Goal: Task Accomplishment & Management: Complete application form

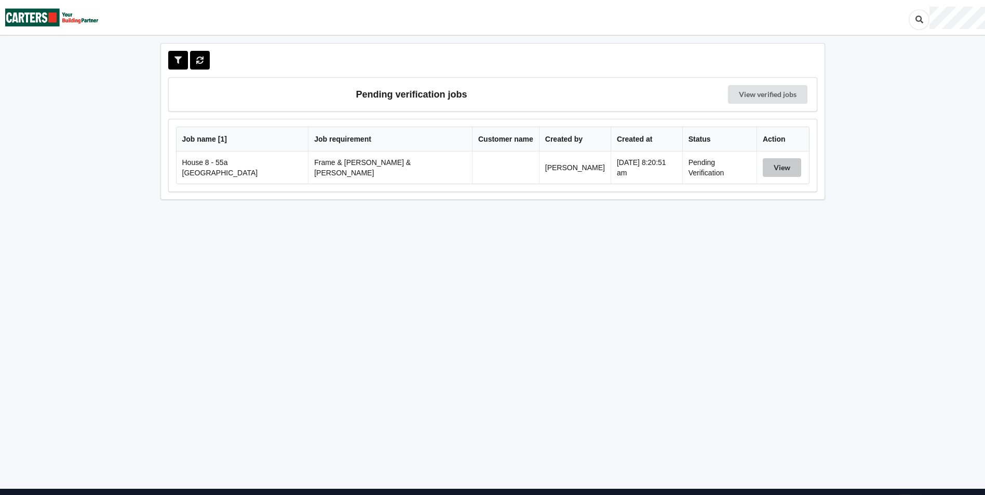
click at [768, 171] on button "View" at bounding box center [782, 167] width 38 height 19
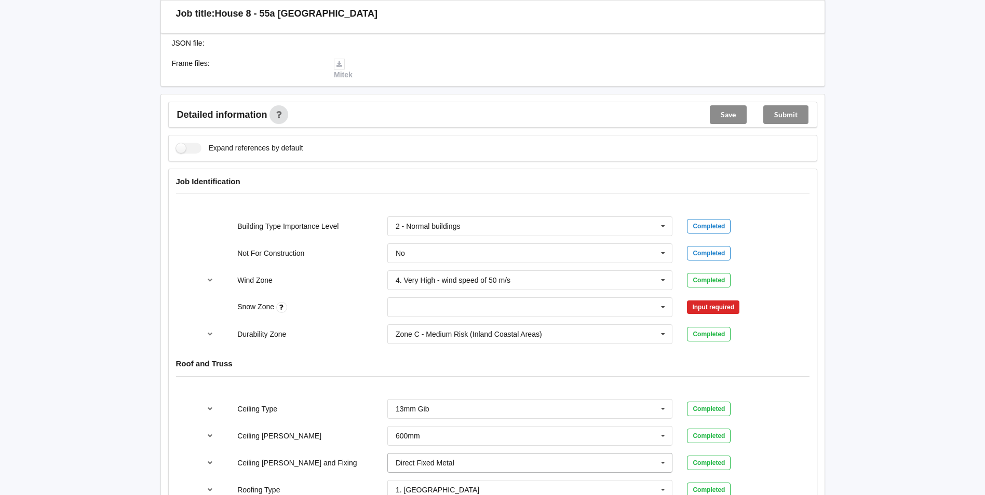
scroll to position [363, 0]
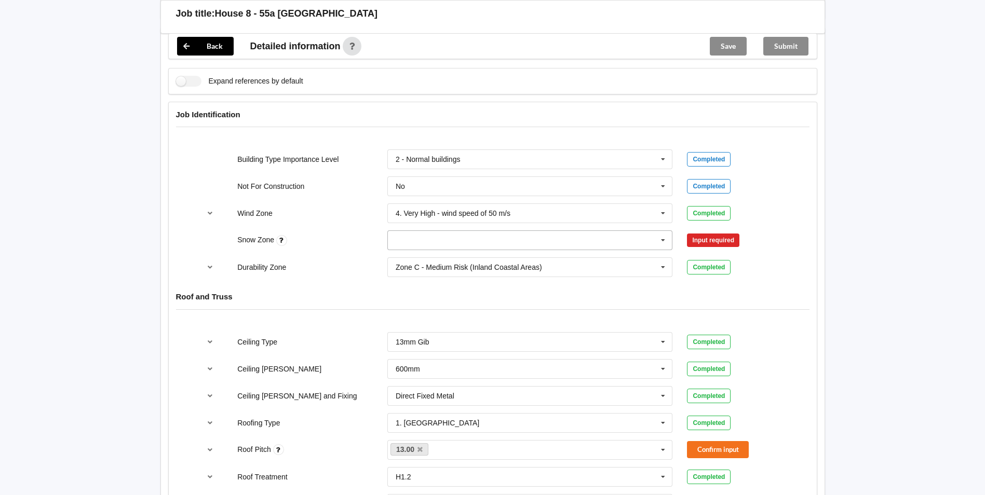
click at [665, 231] on icon at bounding box center [663, 240] width 16 height 19
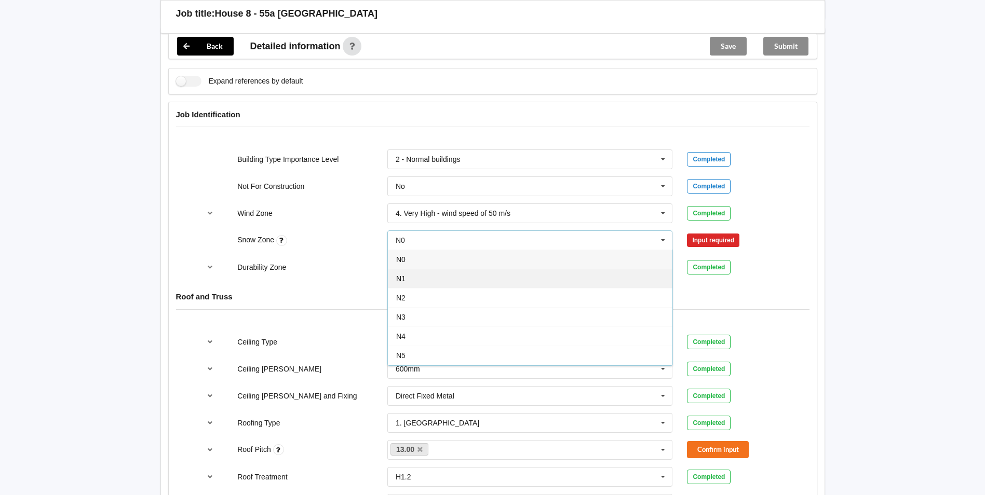
click at [559, 269] on div "N1" at bounding box center [530, 278] width 285 height 19
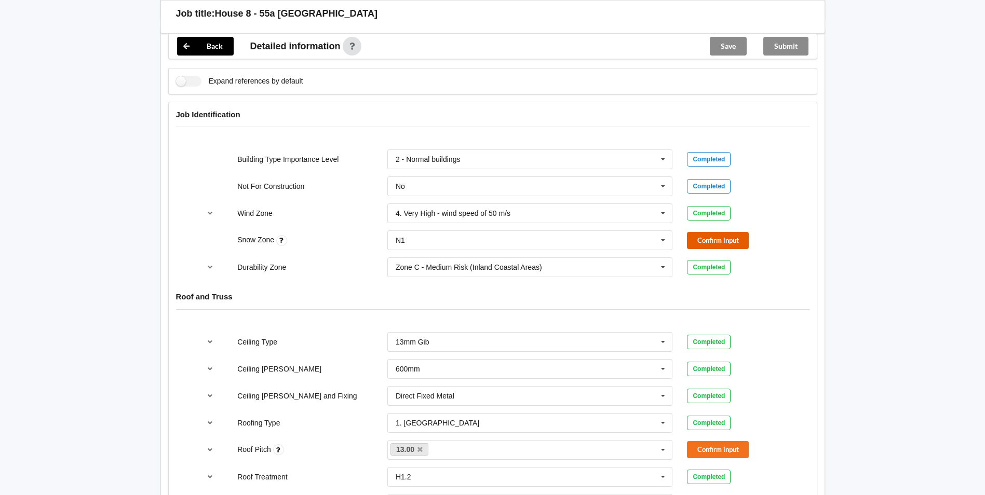
click at [703, 232] on button "Confirm input" at bounding box center [718, 240] width 62 height 17
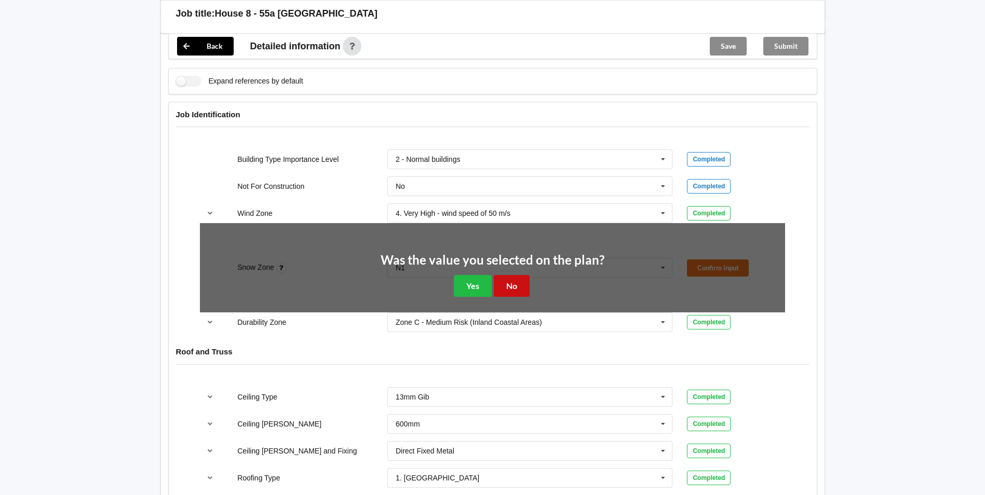
click at [520, 275] on button "No" at bounding box center [512, 285] width 36 height 21
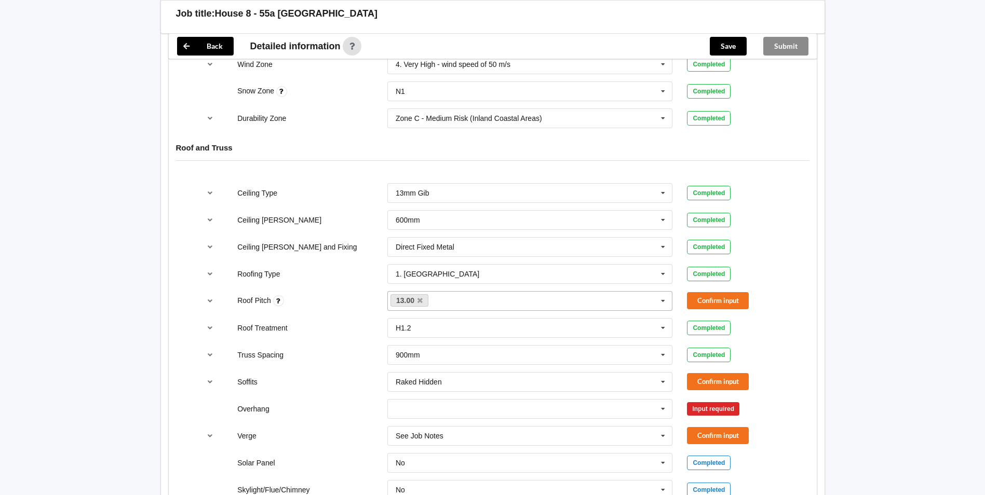
scroll to position [519, 0]
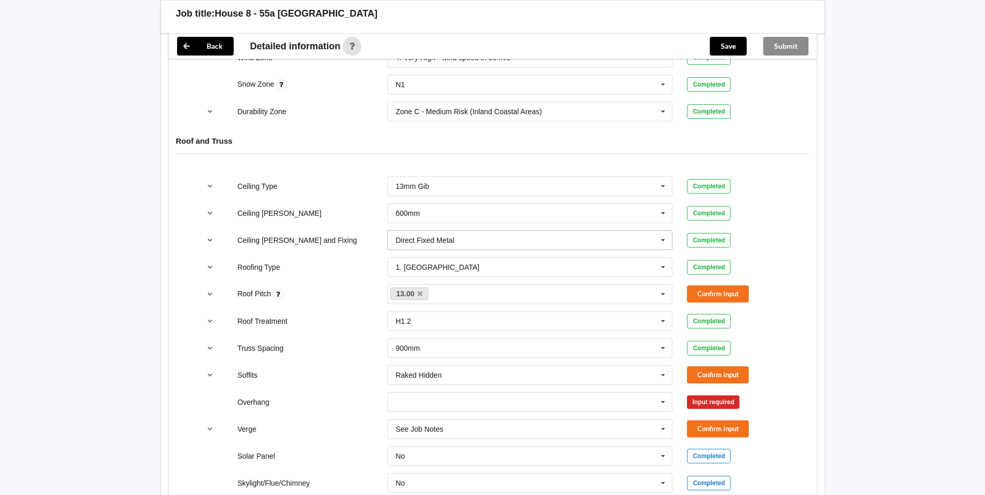
click at [668, 235] on icon at bounding box center [663, 240] width 16 height 19
click at [617, 207] on input "text" at bounding box center [530, 213] width 285 height 19
click at [319, 208] on div "Ceiling [PERSON_NAME]" at bounding box center [305, 213] width 150 height 10
click at [732, 286] on button "Confirm input" at bounding box center [718, 294] width 62 height 17
click at [280, 289] on icon at bounding box center [278, 294] width 11 height 11
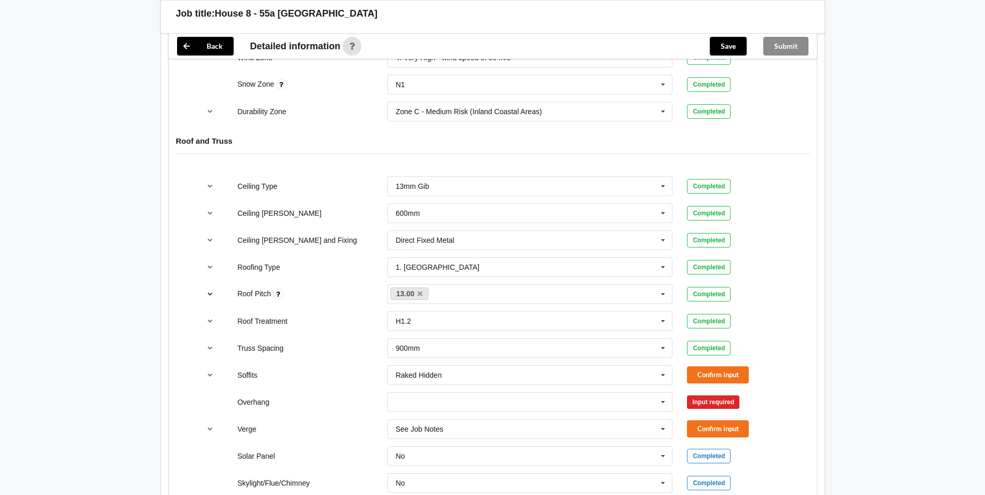
click at [213, 289] on button "reference-toggle" at bounding box center [210, 294] width 20 height 19
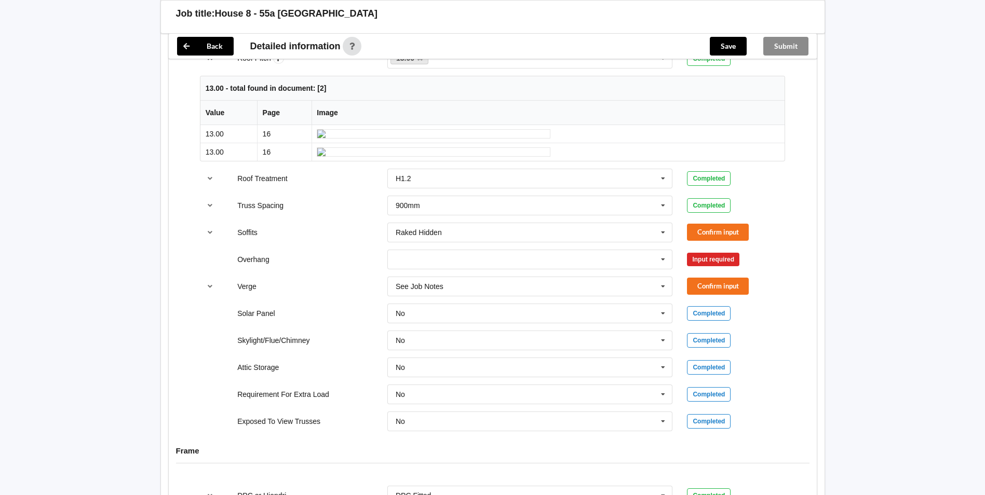
scroll to position [675, 0]
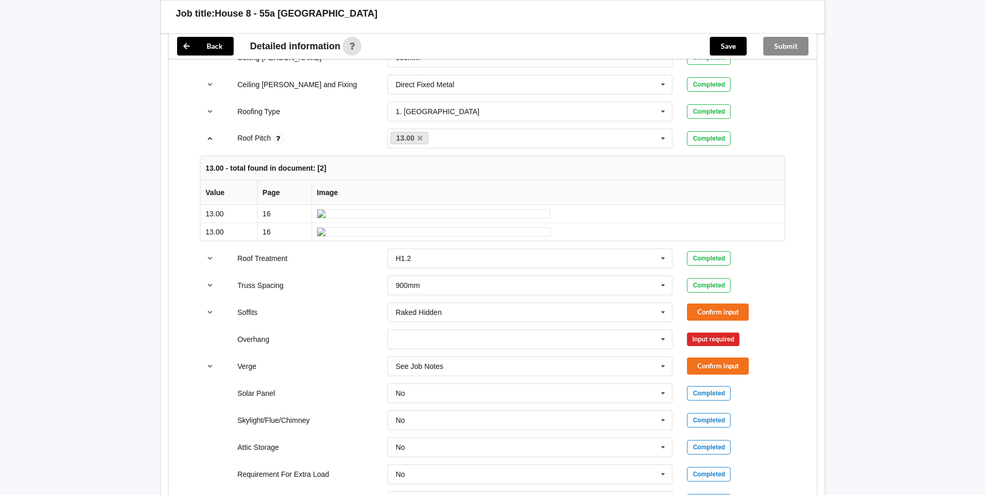
click at [209, 135] on icon "reference-toggle" at bounding box center [210, 138] width 9 height 6
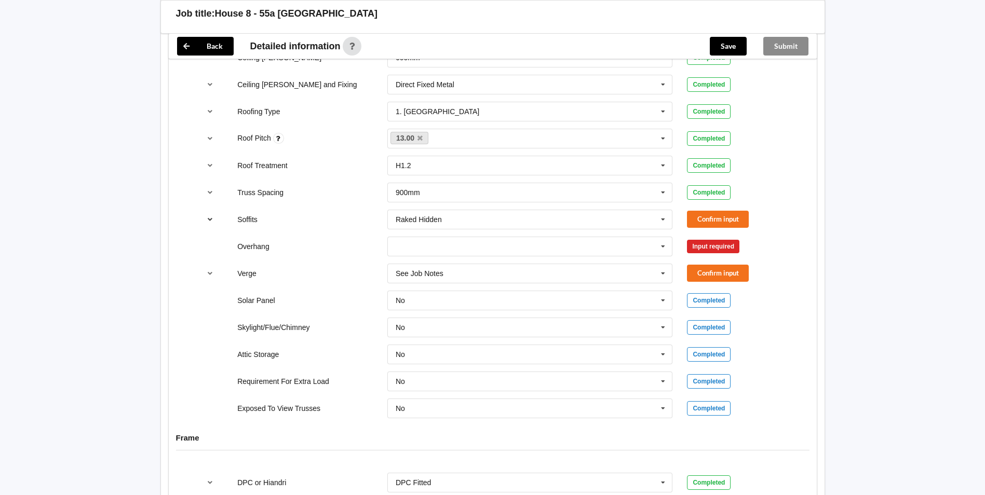
click at [210, 216] on icon "reference-toggle" at bounding box center [210, 219] width 9 height 6
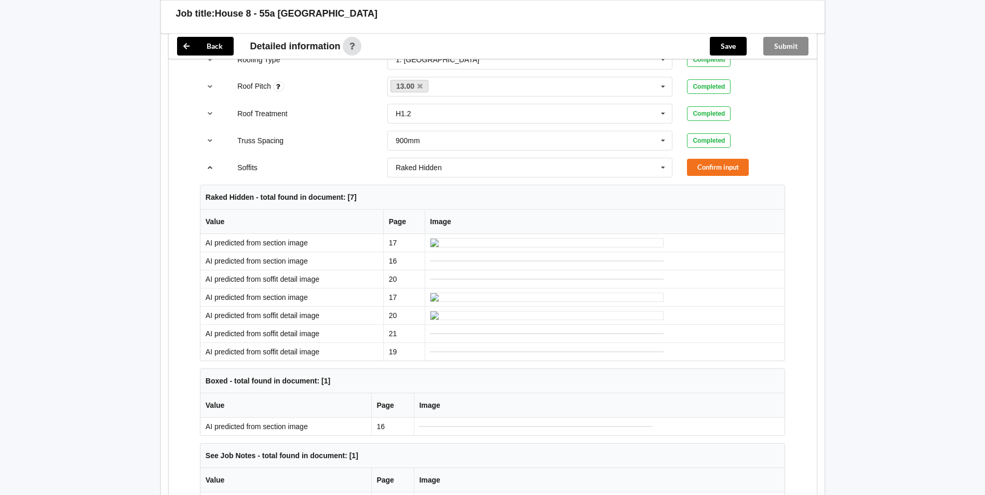
scroll to position [467, 0]
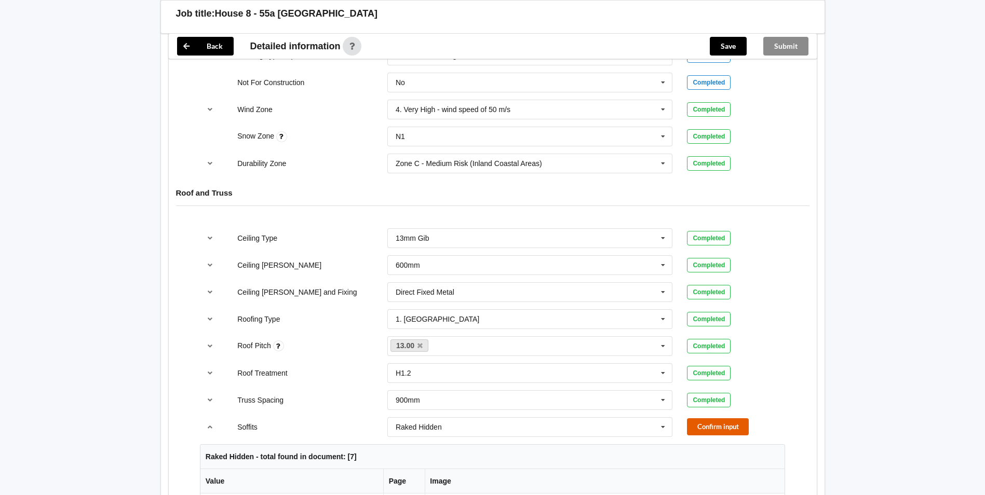
click at [707, 419] on button "Confirm input" at bounding box center [718, 427] width 62 height 17
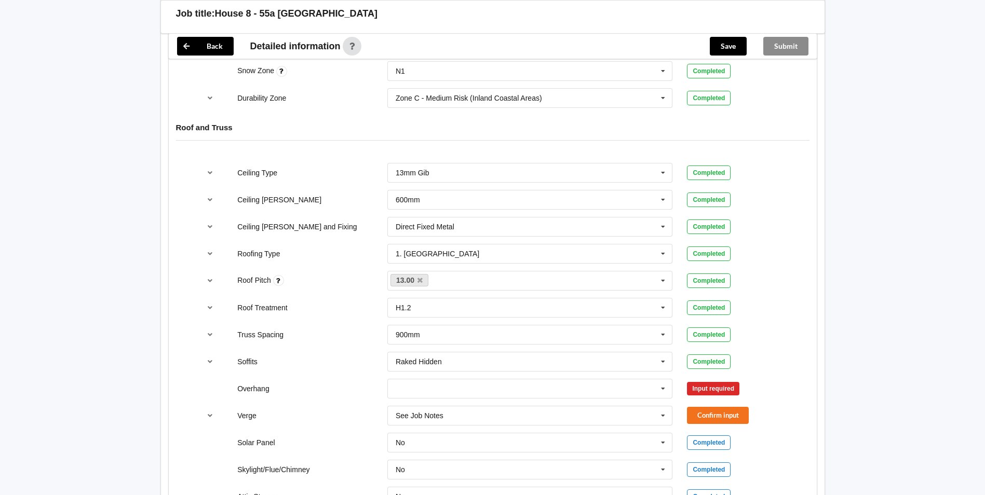
scroll to position [623, 0]
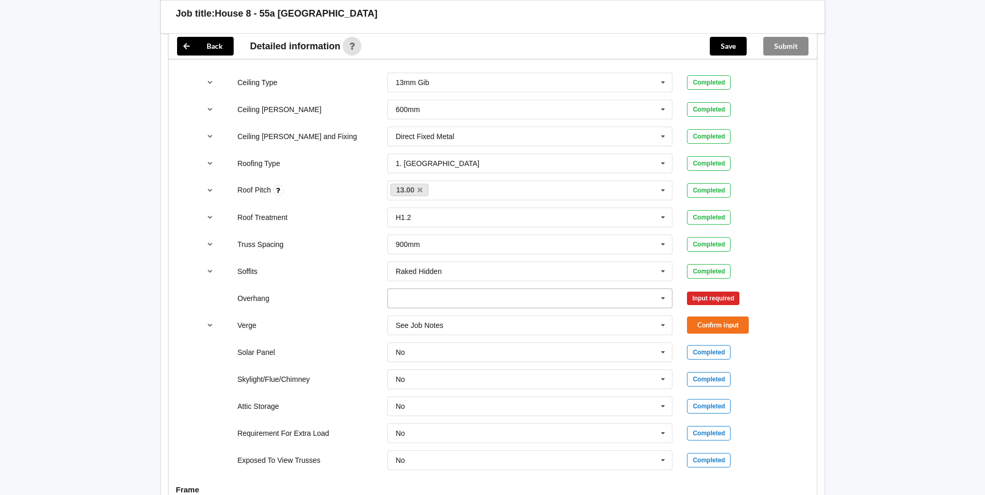
click at [659, 289] on icon at bounding box center [663, 298] width 16 height 19
click at [449, 390] on span "Multiple Values – See As Per Plan" at bounding box center [451, 394] width 110 height 8
click at [676, 319] on div "See Job Notes See Job Notes 300mm 450mm 600mm 750mm Multiple Values – See As Pe…" at bounding box center [530, 325] width 300 height 34
click at [666, 320] on icon at bounding box center [663, 325] width 16 height 19
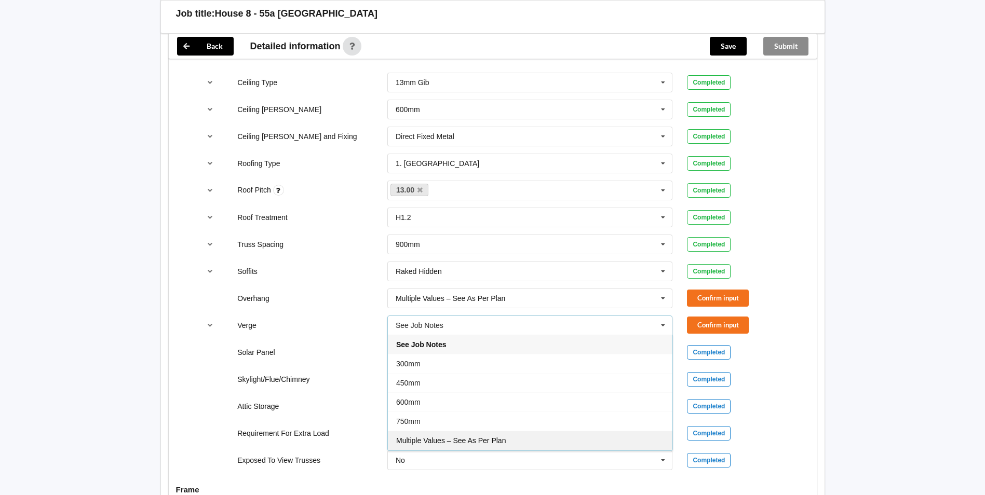
click at [595, 431] on div "Multiple Values – See As Per Plan" at bounding box center [530, 440] width 285 height 19
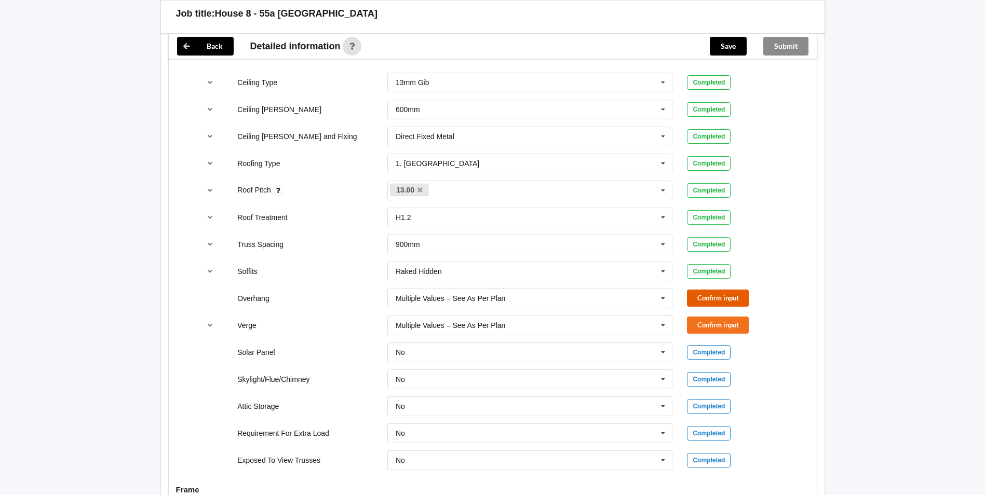
click at [731, 290] on button "Confirm input" at bounding box center [718, 298] width 62 height 17
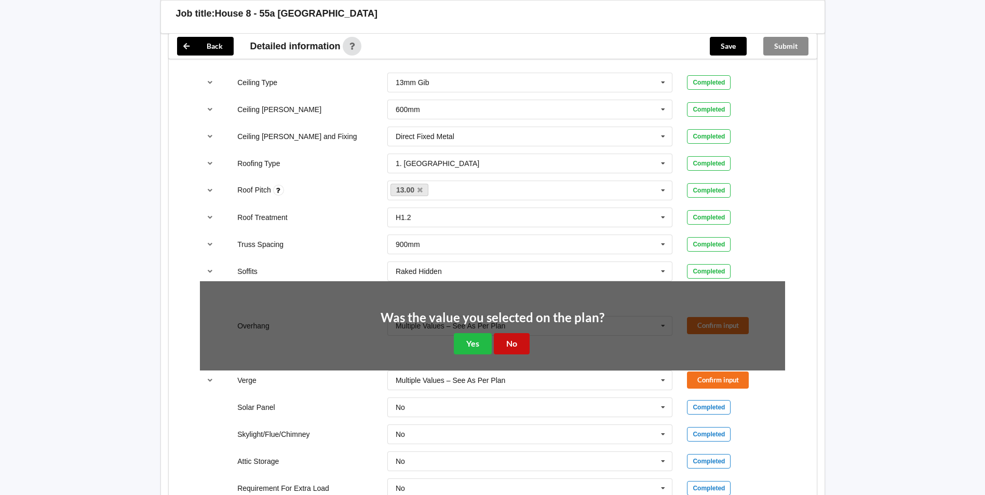
click at [502, 334] on button "No" at bounding box center [512, 343] width 36 height 21
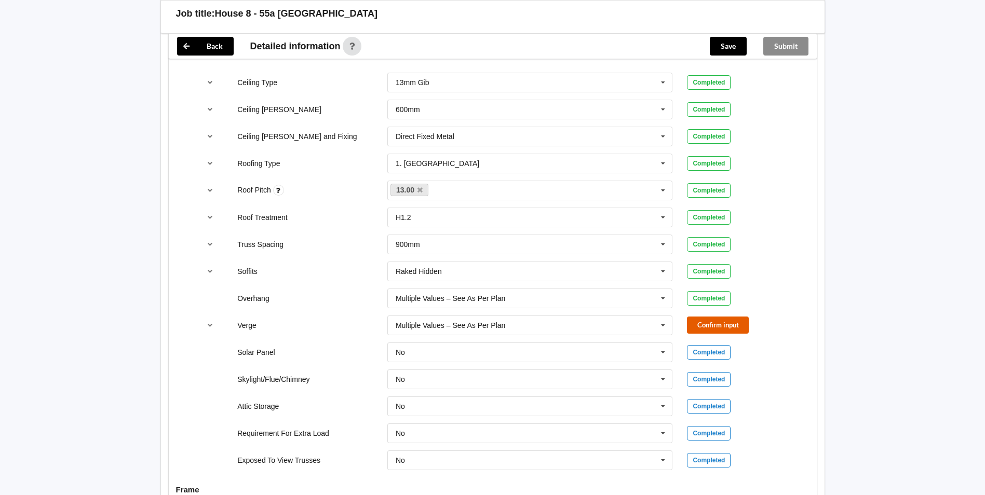
click at [699, 317] on button "Confirm input" at bounding box center [718, 325] width 62 height 17
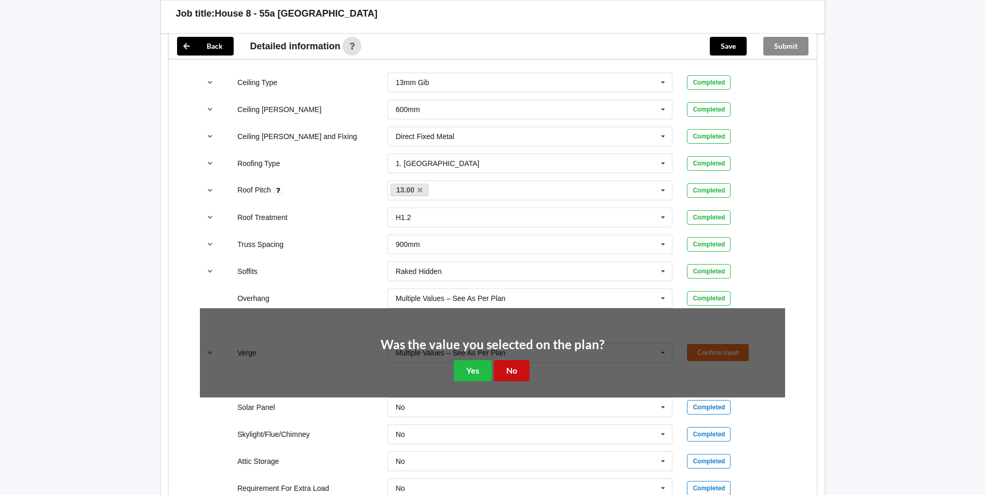
click at [515, 360] on button "No" at bounding box center [512, 370] width 36 height 21
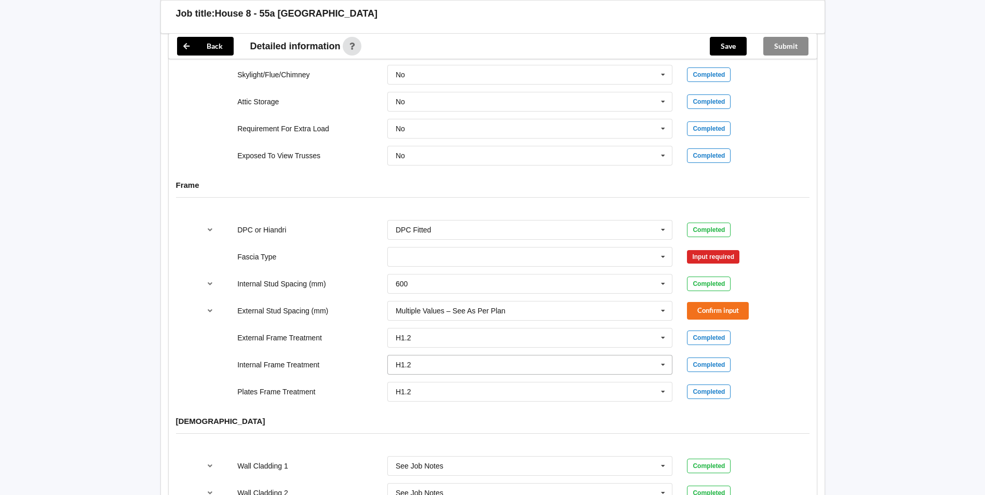
scroll to position [935, 0]
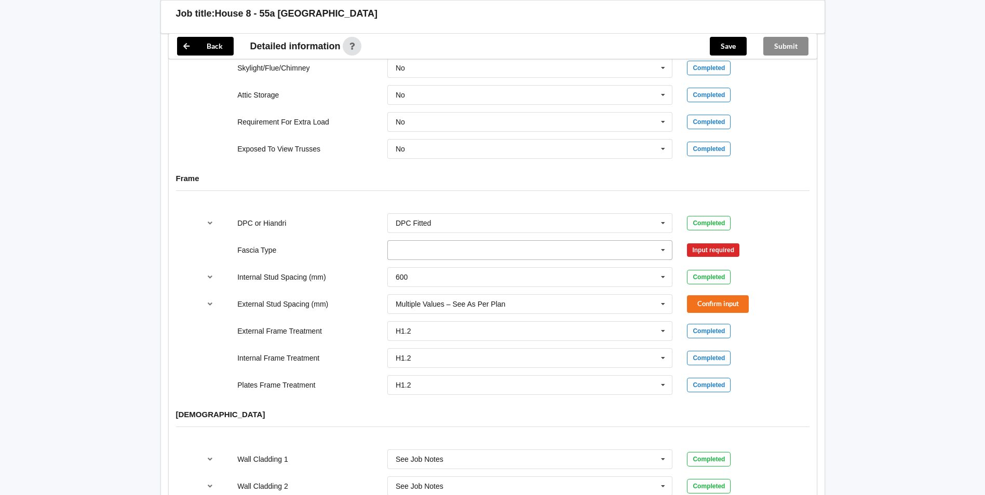
click at [661, 241] on icon at bounding box center [663, 250] width 16 height 19
click at [264, 246] on label "Fascia Type" at bounding box center [256, 250] width 39 height 8
click at [550, 241] on input "text" at bounding box center [530, 250] width 285 height 19
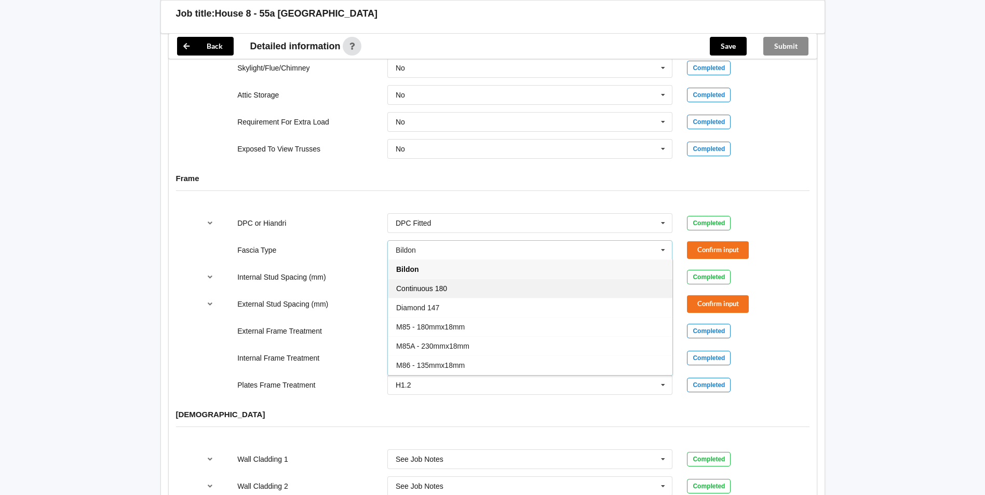
click at [573, 282] on div "Continuous 180" at bounding box center [530, 288] width 285 height 19
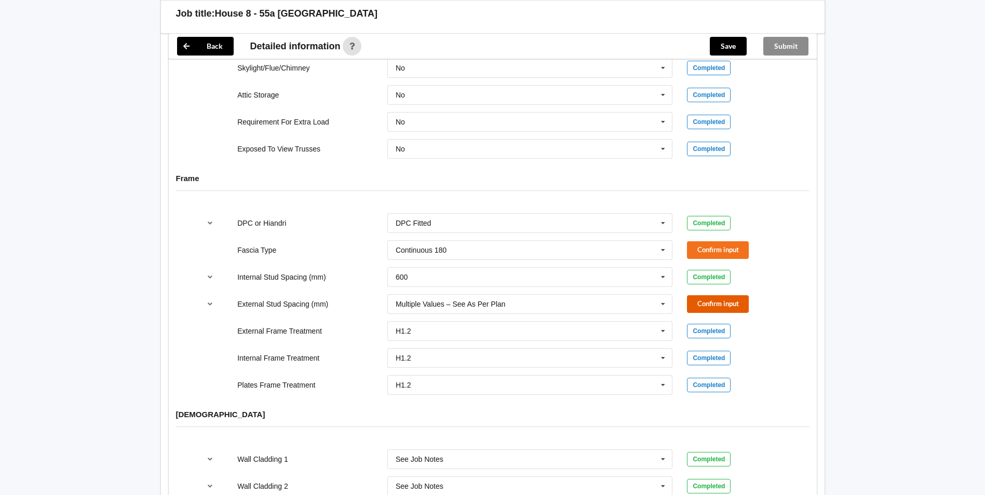
click at [716, 295] on button "Confirm input" at bounding box center [718, 303] width 62 height 17
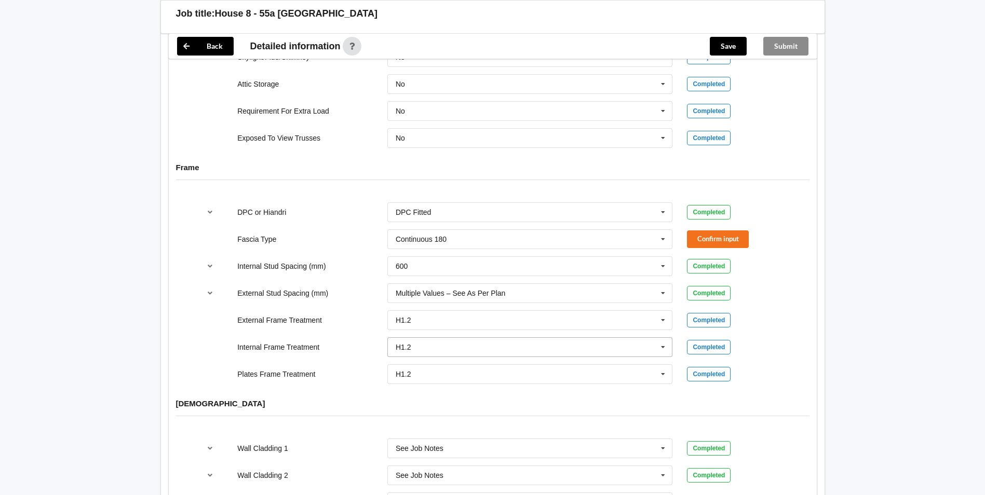
scroll to position [945, 0]
click at [655, 231] on input "text" at bounding box center [530, 240] width 285 height 19
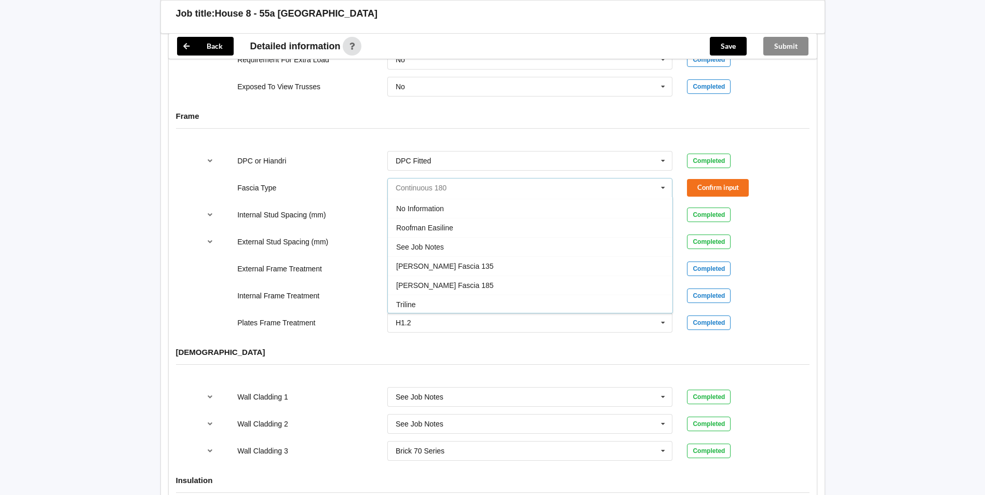
scroll to position [345, 0]
click at [475, 236] on div "See Job Notes" at bounding box center [530, 245] width 285 height 19
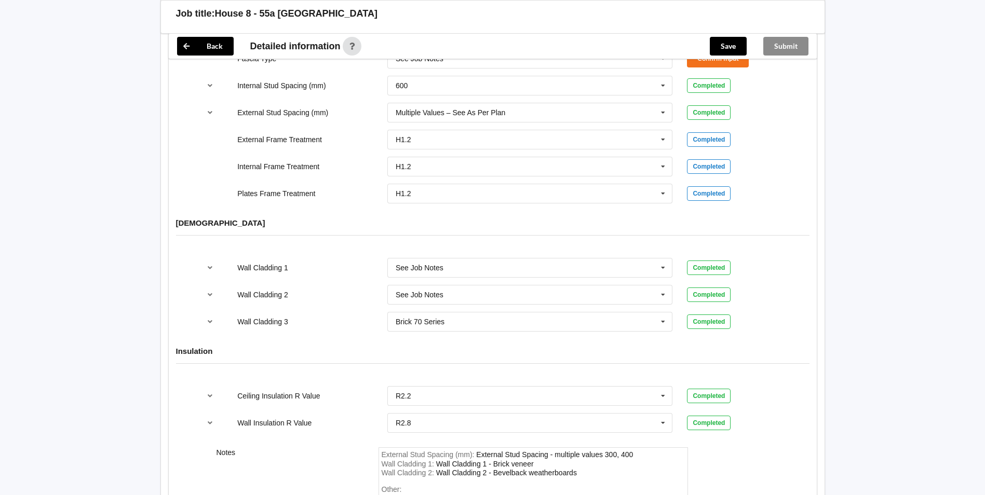
scroll to position [945, 0]
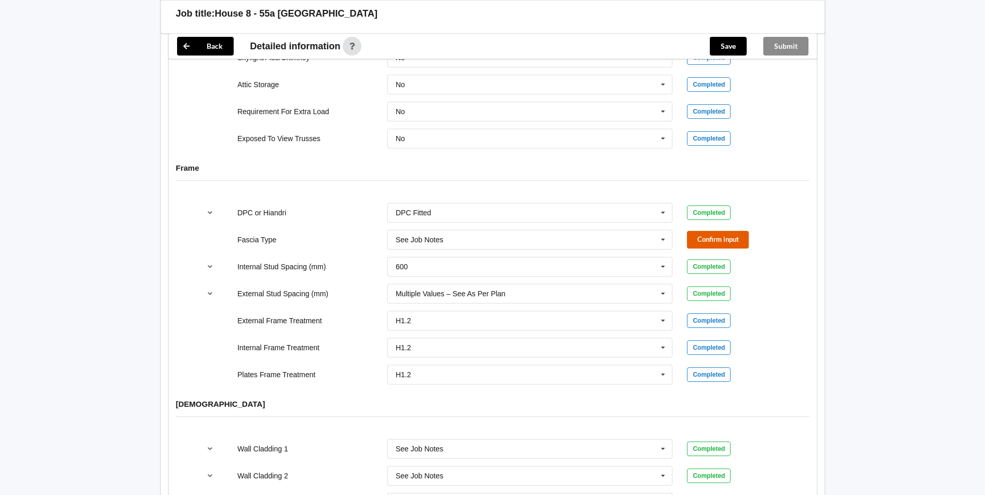
click at [727, 231] on button "Confirm input" at bounding box center [718, 239] width 62 height 17
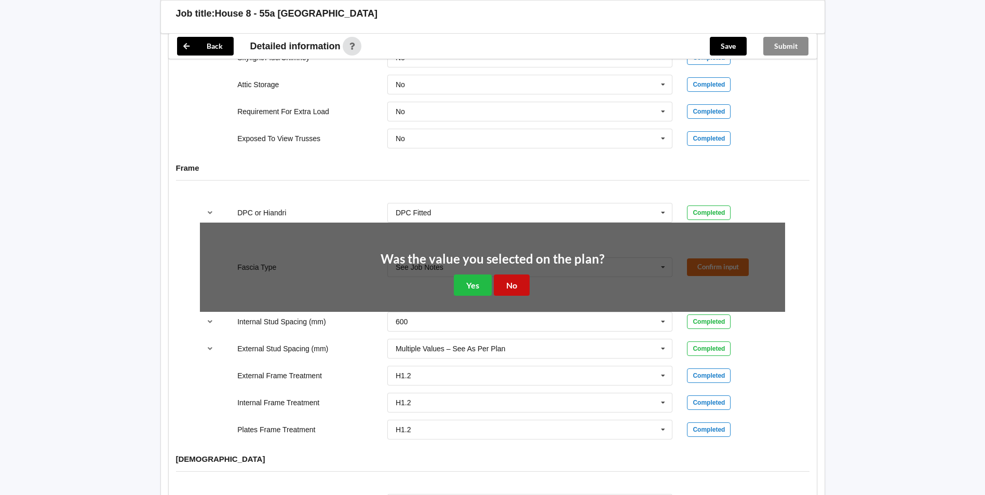
click at [506, 275] on button "No" at bounding box center [512, 285] width 36 height 21
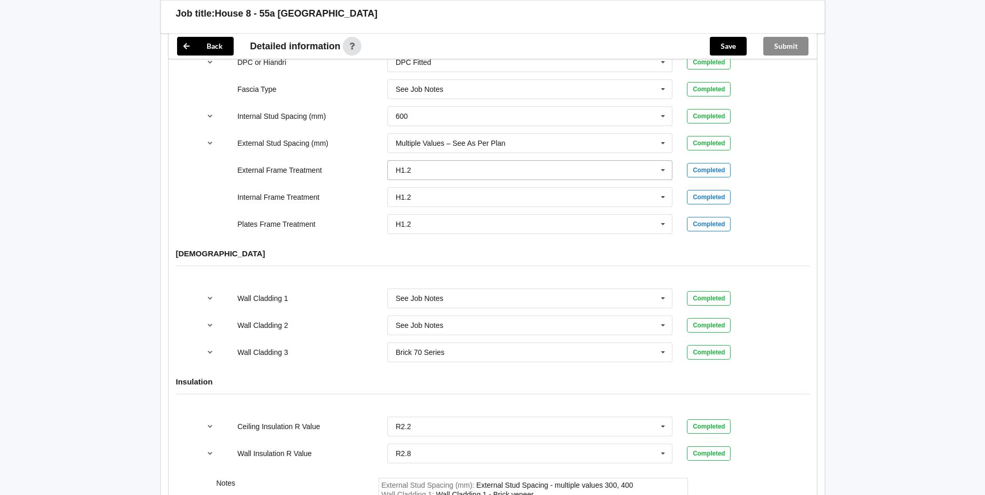
scroll to position [1205, 0]
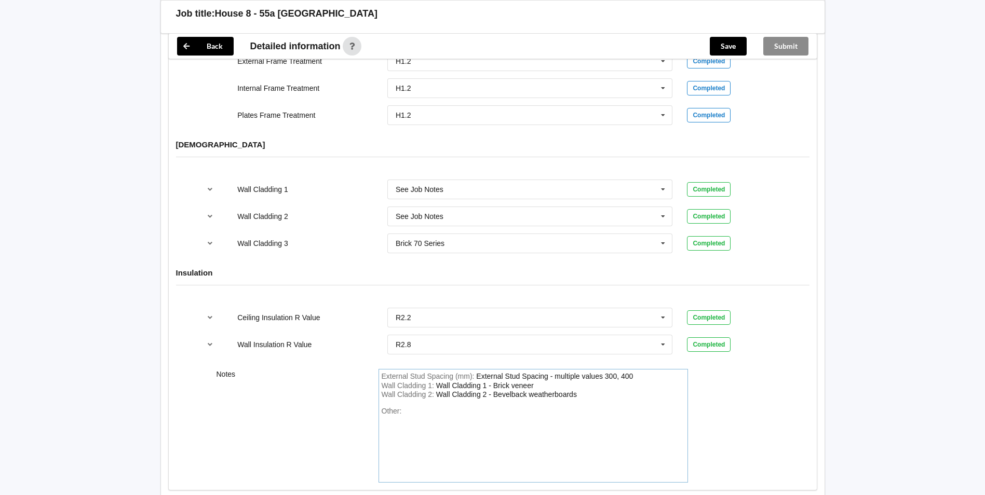
click at [481, 413] on div "Other:" at bounding box center [533, 443] width 303 height 73
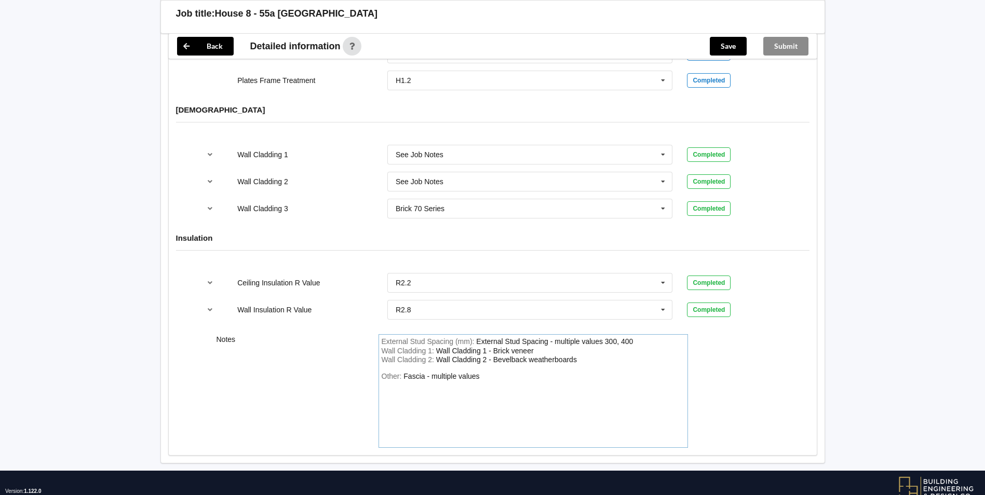
scroll to position [1257, 0]
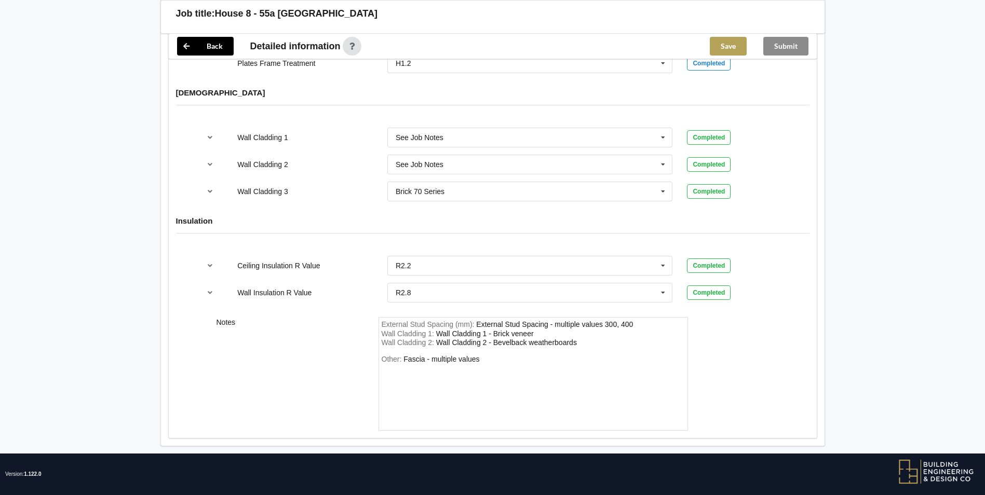
click at [739, 52] on button "Save" at bounding box center [728, 46] width 37 height 19
click at [797, 44] on button "Submit" at bounding box center [785, 46] width 45 height 19
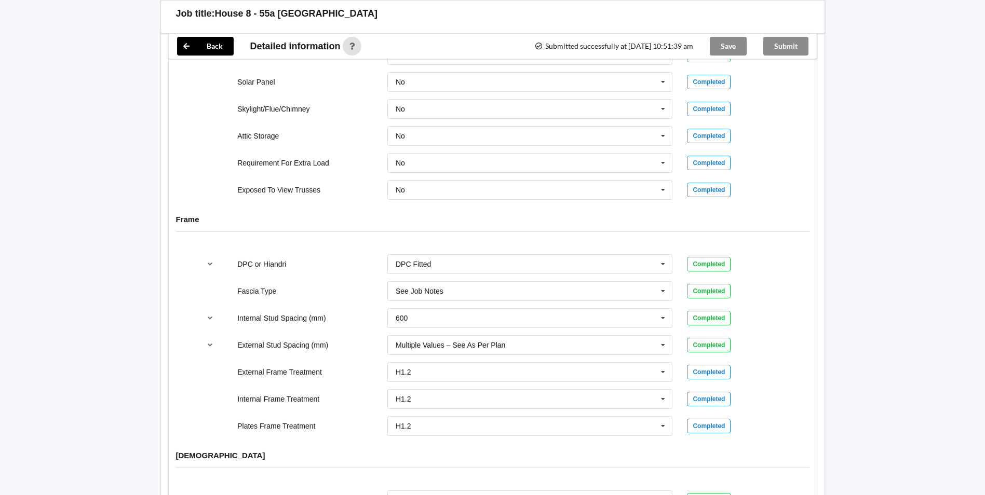
scroll to position [845, 0]
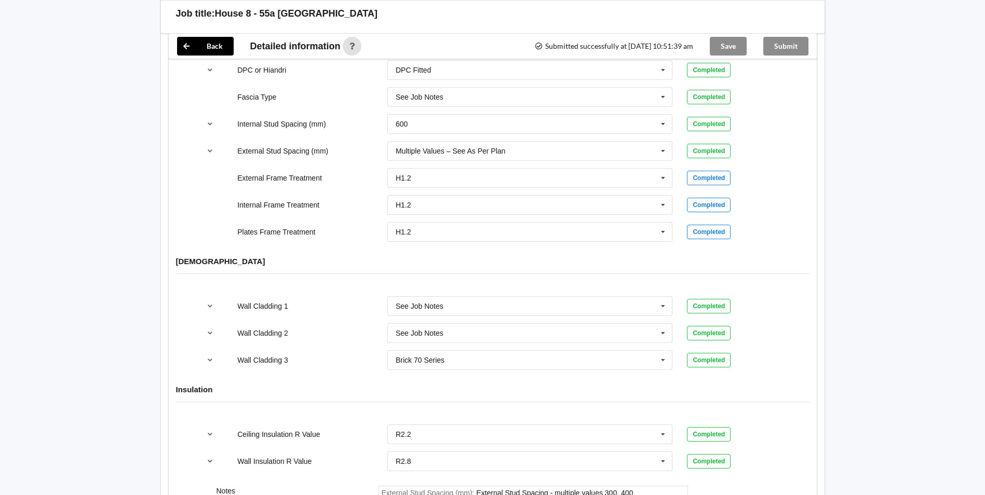
scroll to position [1209, 0]
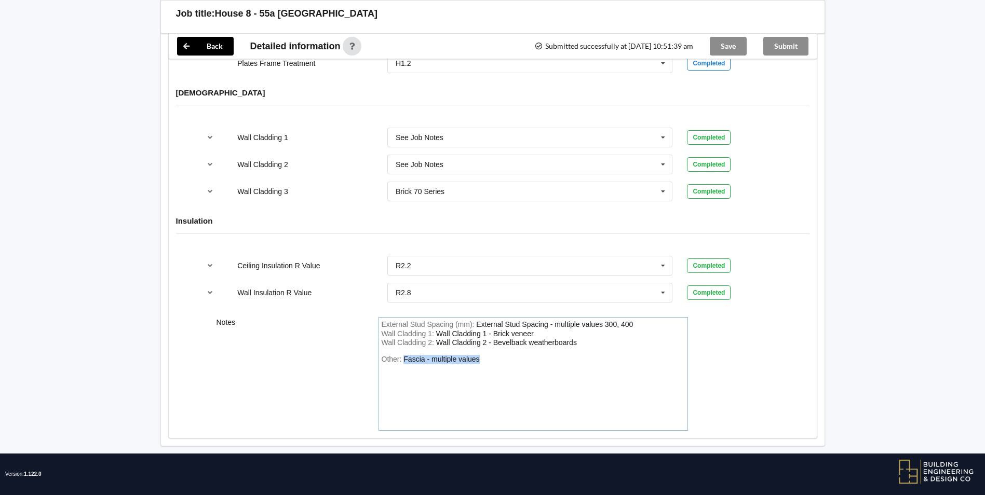
drag, startPoint x: 484, startPoint y: 349, endPoint x: 370, endPoint y: 347, distance: 114.8
click at [370, 347] on div "Notes External Stud Spacing (mm) : External Stud Spacing - multiple values 300,…" at bounding box center [493, 374] width 648 height 128
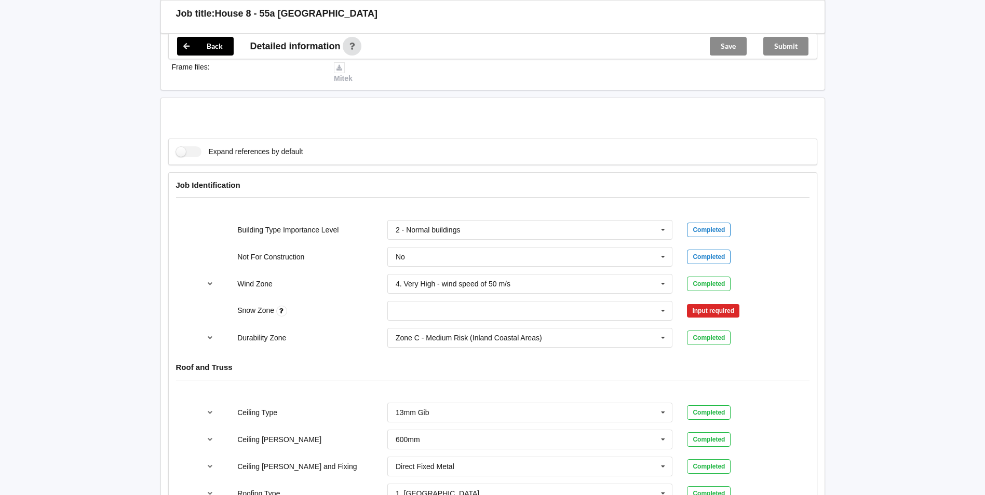
scroll to position [363, 0]
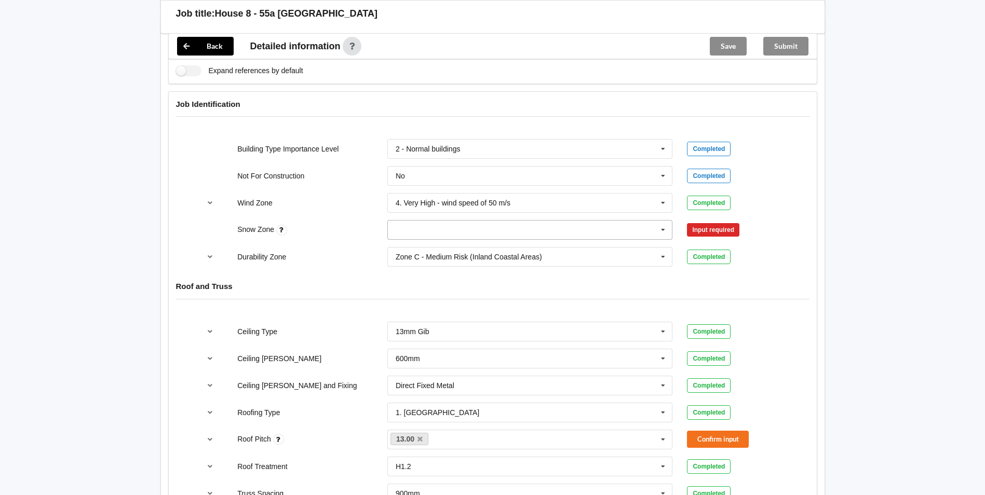
click at [637, 222] on input "text" at bounding box center [530, 230] width 285 height 19
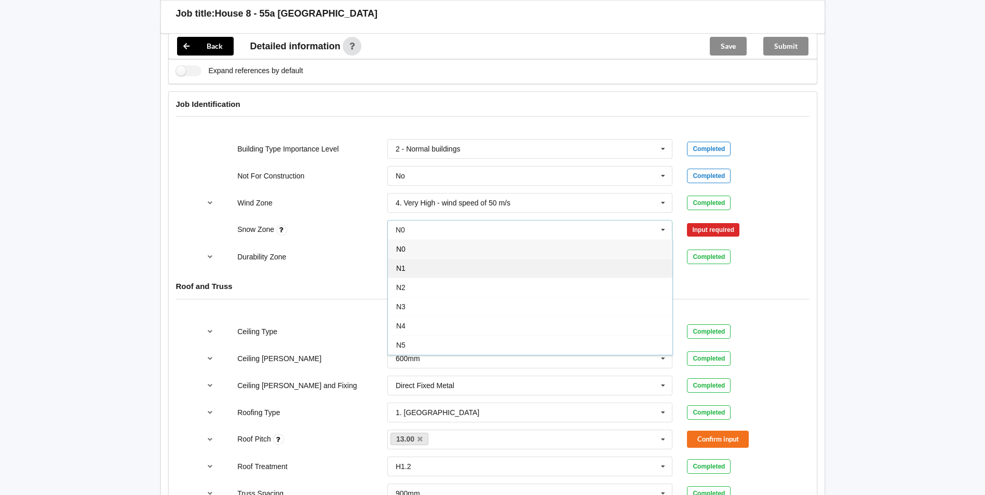
click at [584, 267] on div "N1" at bounding box center [530, 268] width 285 height 19
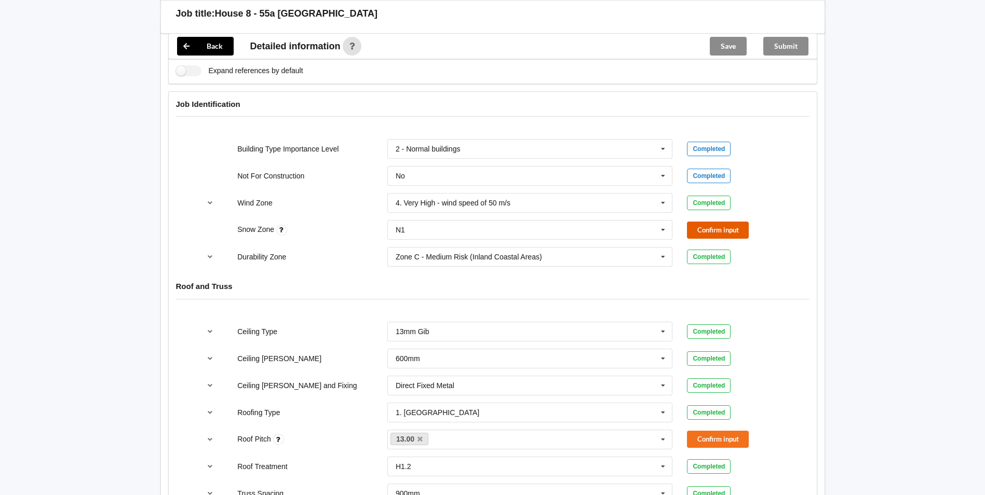
click at [725, 234] on button "Confirm input" at bounding box center [718, 230] width 62 height 17
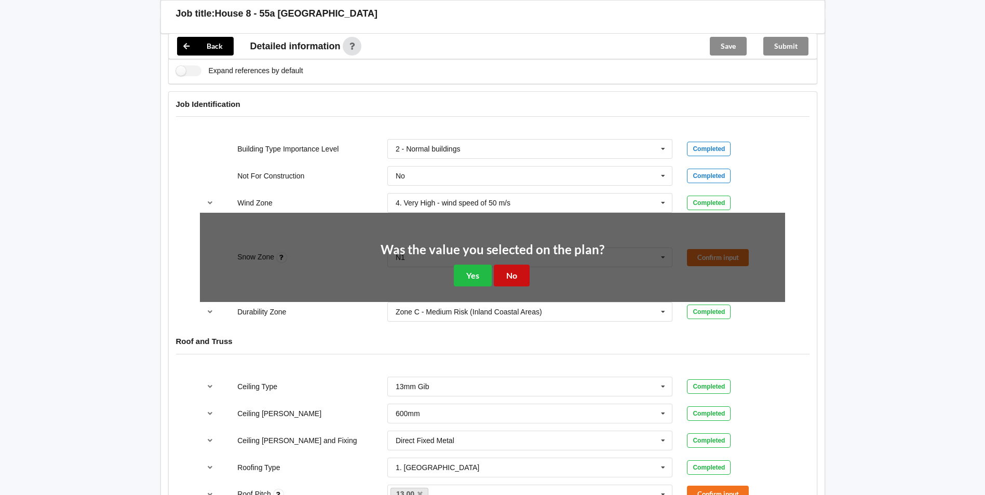
click at [512, 276] on button "No" at bounding box center [512, 275] width 36 height 21
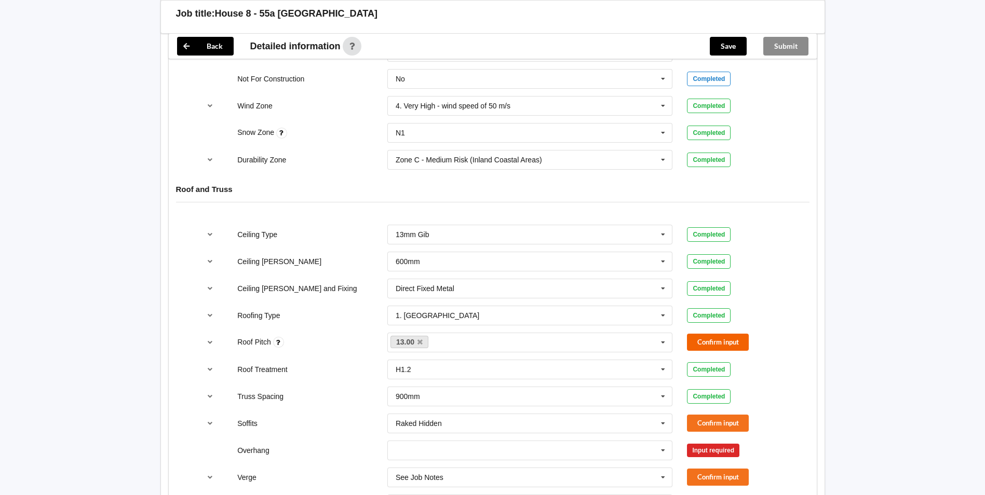
scroll to position [467, 0]
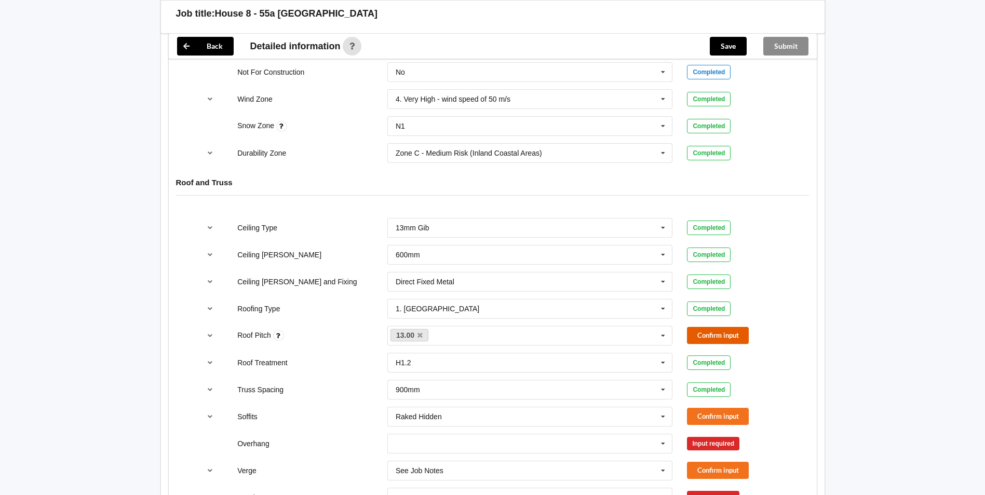
click at [712, 333] on button "Confirm input" at bounding box center [718, 335] width 62 height 17
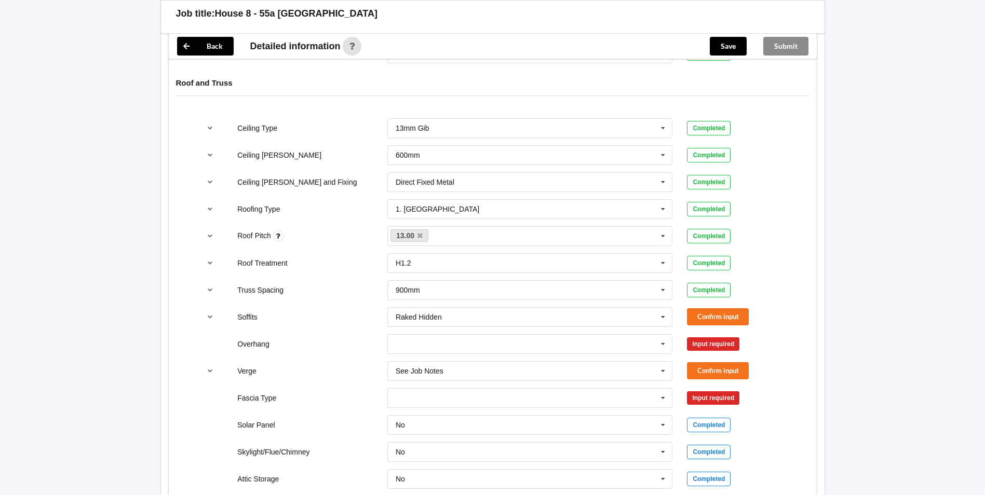
scroll to position [571, 0]
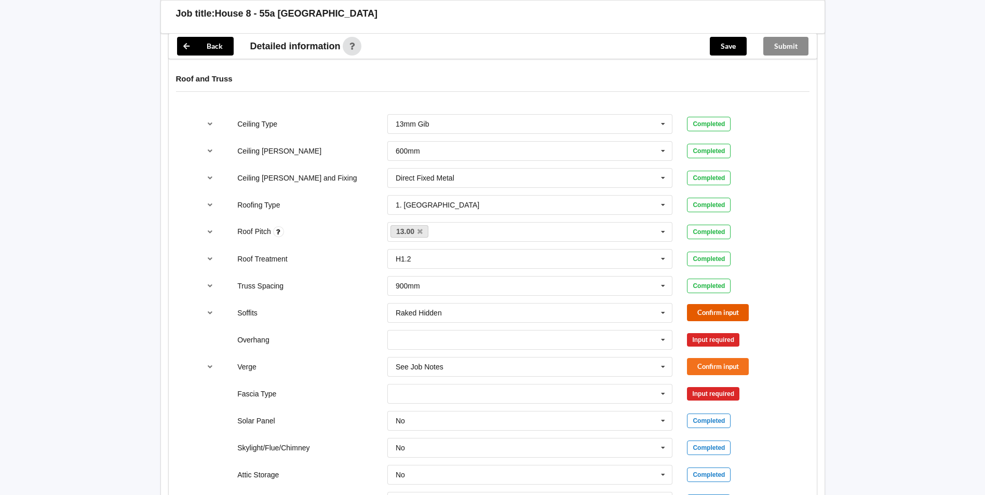
click at [733, 312] on button "Confirm input" at bounding box center [718, 312] width 62 height 17
click at [657, 340] on icon at bounding box center [663, 340] width 16 height 19
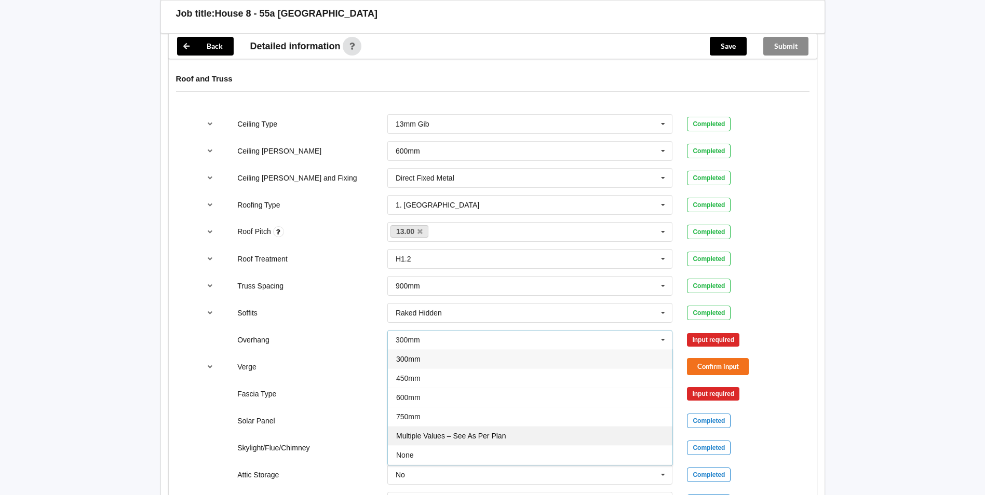
click at [611, 434] on div "Multiple Values – See As Per Plan" at bounding box center [530, 435] width 285 height 19
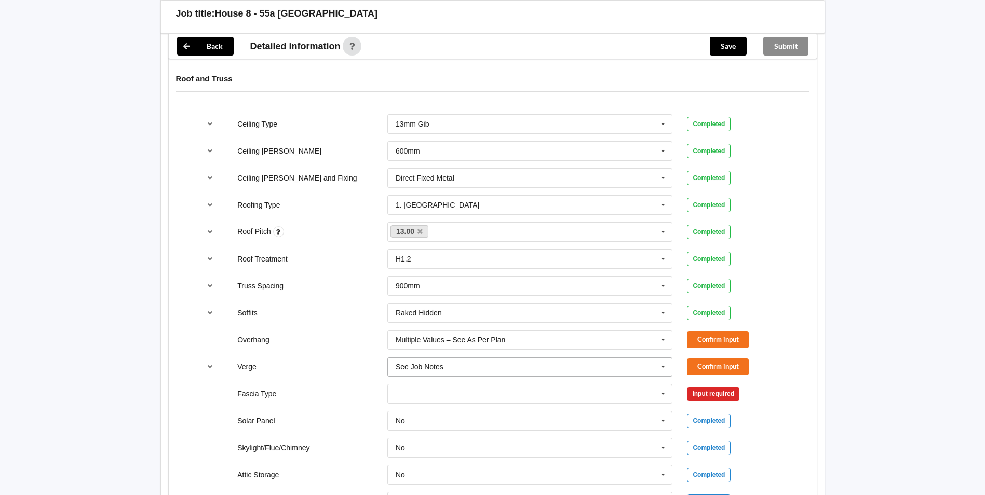
click at [644, 365] on input "text" at bounding box center [530, 367] width 285 height 19
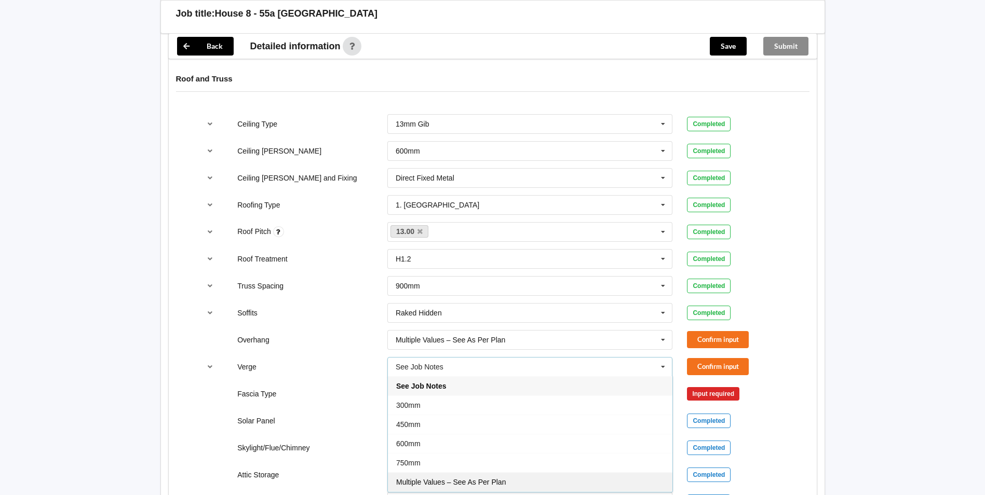
click at [581, 479] on div "Multiple Values – See As Per Plan" at bounding box center [530, 482] width 285 height 19
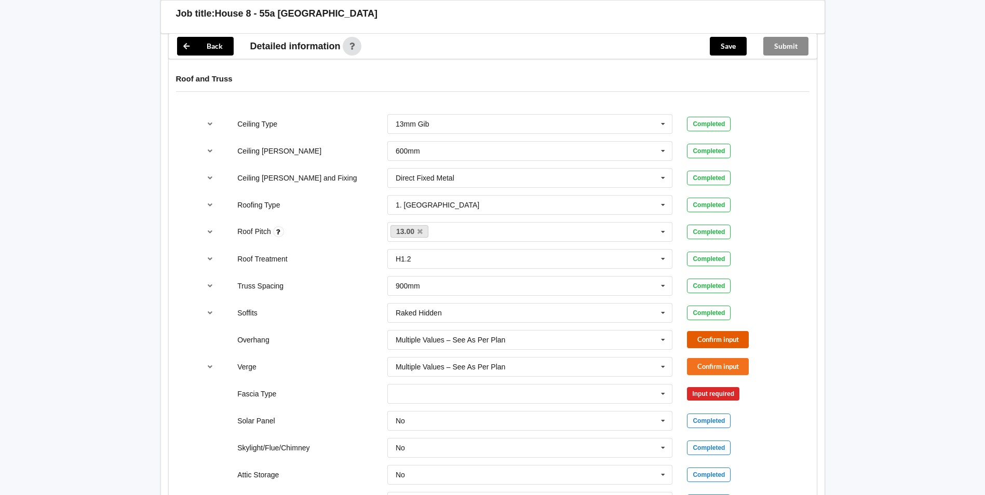
click at [715, 337] on button "Confirm input" at bounding box center [718, 339] width 62 height 17
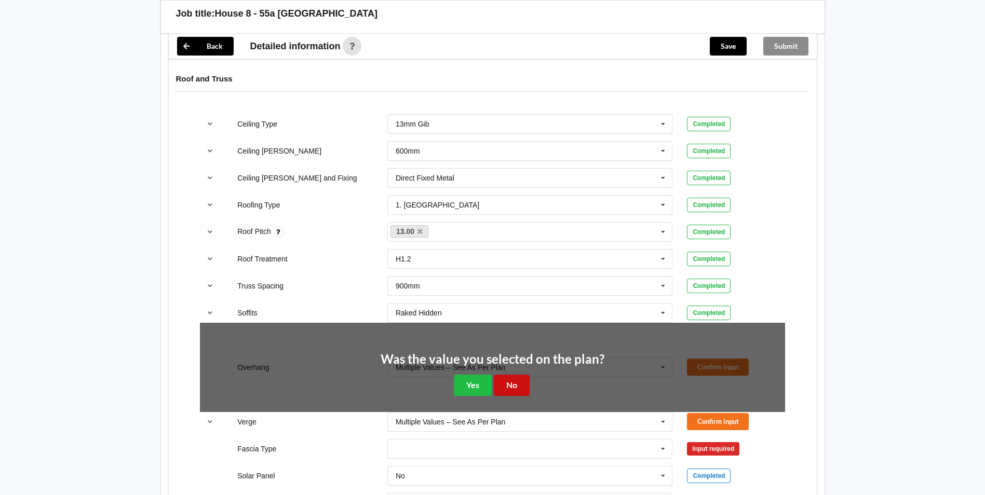
click at [518, 385] on button "No" at bounding box center [512, 385] width 36 height 21
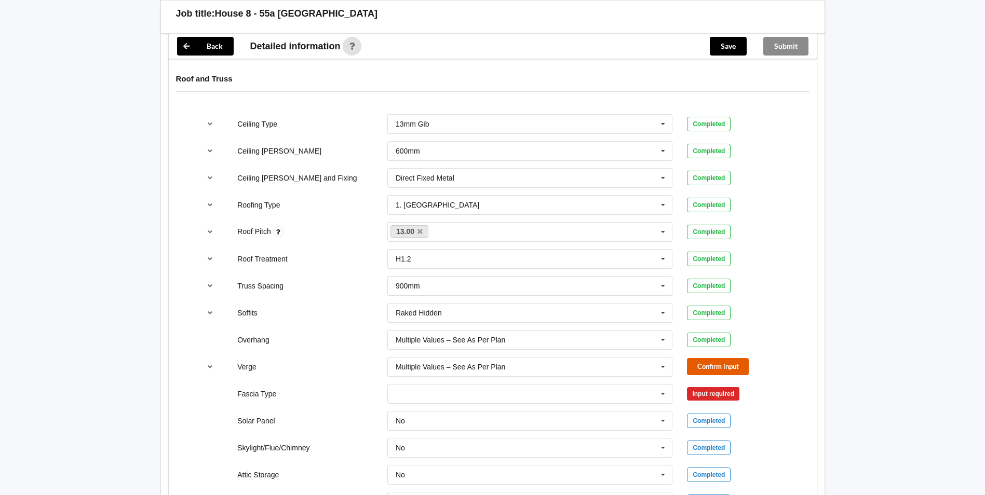
click at [714, 371] on button "Confirm input" at bounding box center [718, 366] width 62 height 17
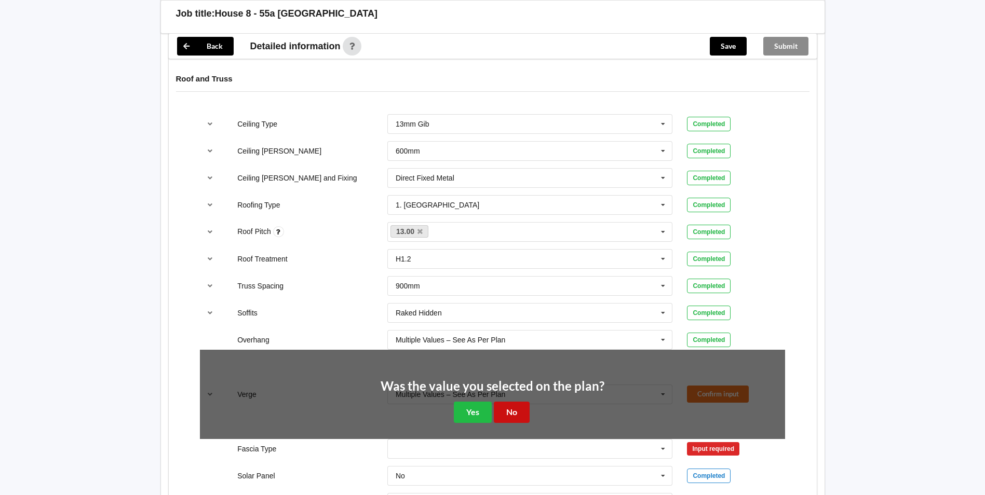
click at [509, 410] on button "No" at bounding box center [512, 412] width 36 height 21
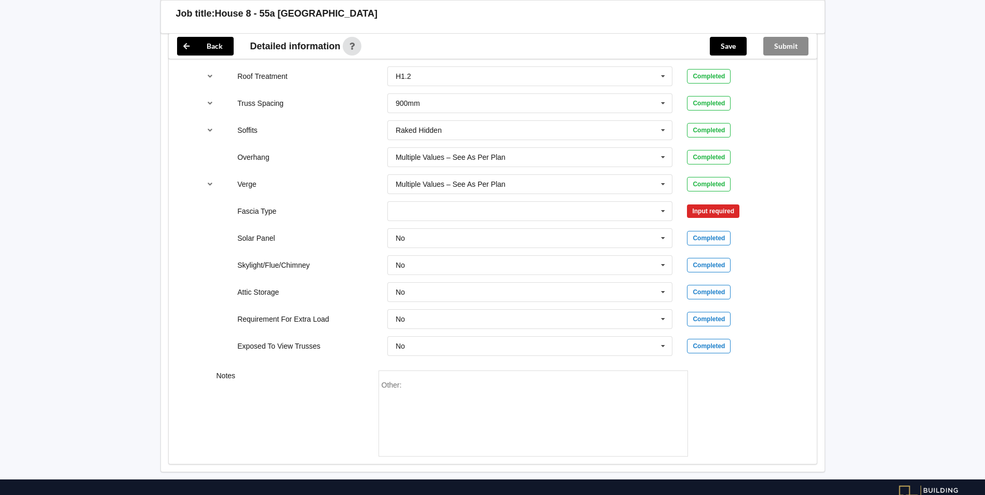
scroll to position [790, 0]
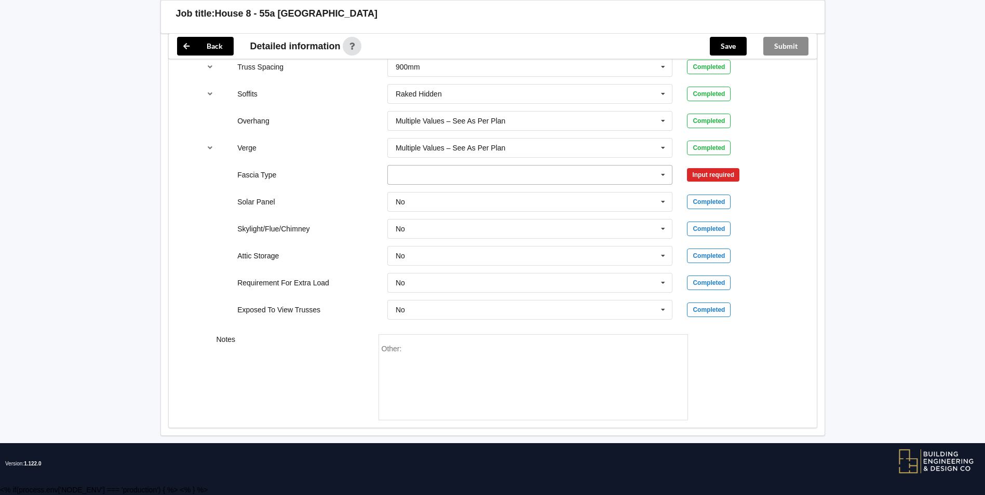
click at [663, 175] on icon at bounding box center [663, 175] width 16 height 19
click at [484, 231] on div "See Job Notes" at bounding box center [530, 232] width 285 height 19
click at [724, 169] on button "Confirm input" at bounding box center [718, 174] width 62 height 17
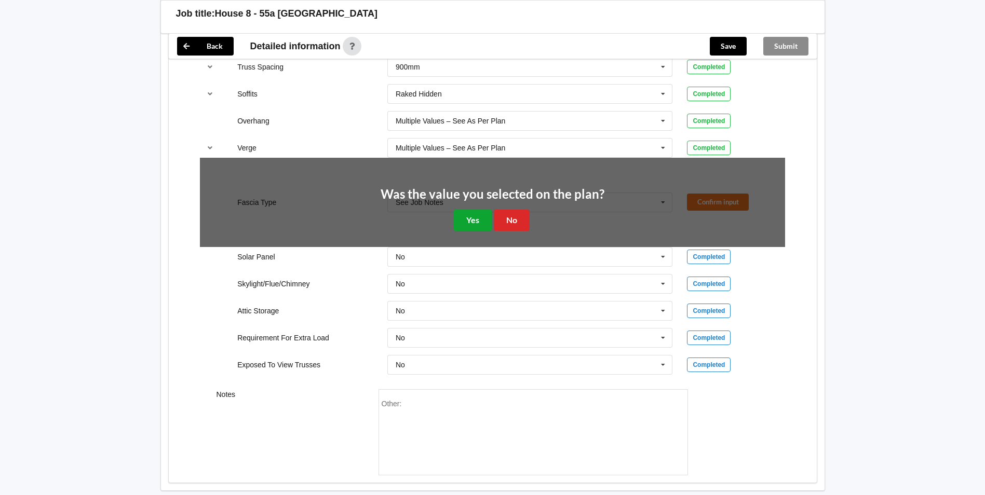
click at [468, 218] on button "Yes" at bounding box center [473, 220] width 38 height 21
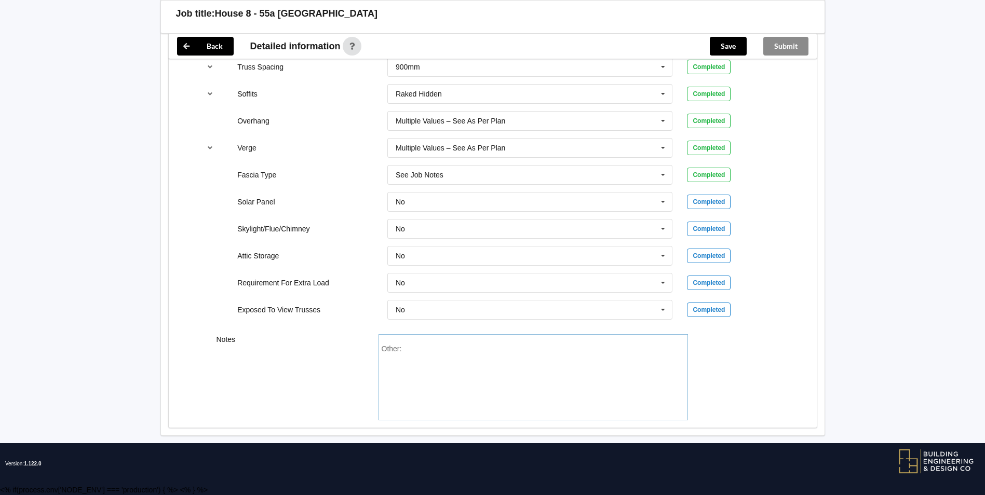
click at [561, 348] on div "Other:" at bounding box center [533, 381] width 303 height 73
click at [468, 348] on div "Other:" at bounding box center [533, 381] width 303 height 73
click at [469, 347] on div "Other:" at bounding box center [533, 381] width 303 height 73
click at [465, 346] on div "Other:" at bounding box center [533, 381] width 303 height 73
click at [417, 348] on div "Other:" at bounding box center [533, 381] width 303 height 73
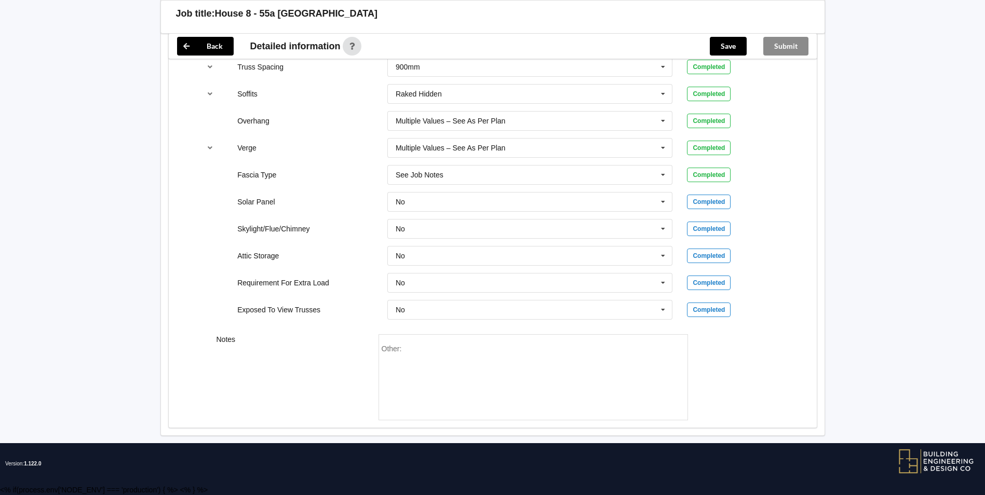
click at [418, 348] on div "Other:" at bounding box center [533, 381] width 303 height 73
drag, startPoint x: 416, startPoint y: 347, endPoint x: 438, endPoint y: 368, distance: 29.4
click at [460, 385] on div "Other:" at bounding box center [533, 381] width 303 height 73
click at [431, 351] on div "Other:" at bounding box center [533, 381] width 303 height 73
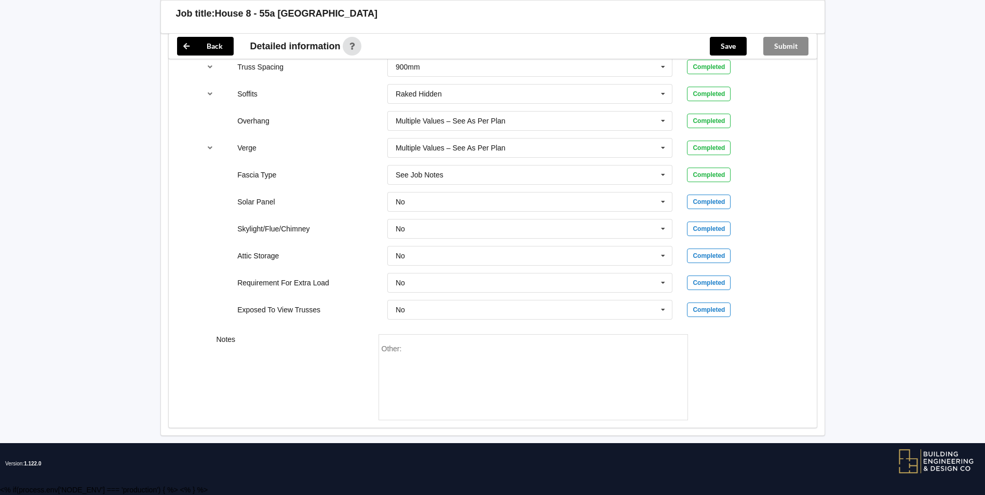
click at [444, 360] on div "Other:" at bounding box center [533, 381] width 303 height 73
click at [435, 353] on div "Other:" at bounding box center [533, 381] width 303 height 73
click at [428, 350] on div "Other:" at bounding box center [533, 381] width 303 height 73
click at [405, 340] on div "Other:" at bounding box center [533, 377] width 309 height 86
click at [401, 345] on div "Other:" at bounding box center [533, 377] width 309 height 86
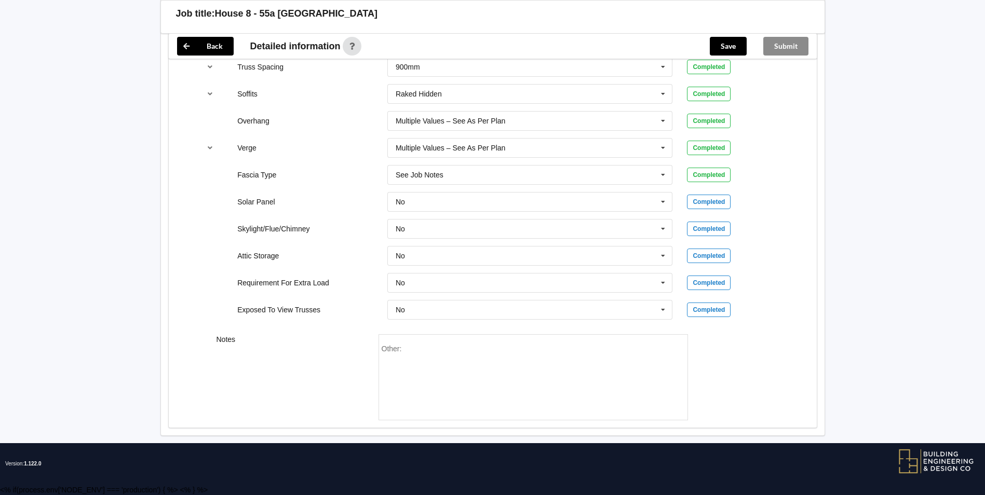
click at [399, 347] on span "Other:" at bounding box center [392, 349] width 20 height 8
click at [405, 348] on div "Other:" at bounding box center [533, 381] width 303 height 73
paste div "Other"
drag, startPoint x: 546, startPoint y: 409, endPoint x: 545, endPoint y: 398, distance: 10.9
click at [546, 408] on div "Other: Fascia - multiple values" at bounding box center [533, 381] width 303 height 73
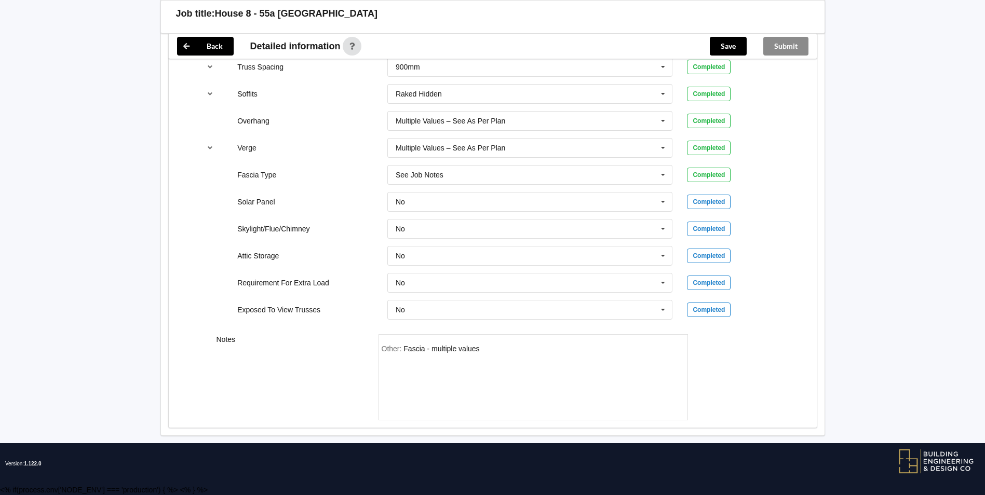
drag, startPoint x: 654, startPoint y: 388, endPoint x: 660, endPoint y: 384, distance: 8.2
click at [654, 388] on div "Other: Fascia - multiple values" at bounding box center [533, 381] width 303 height 73
click at [730, 49] on button "Save" at bounding box center [728, 46] width 37 height 19
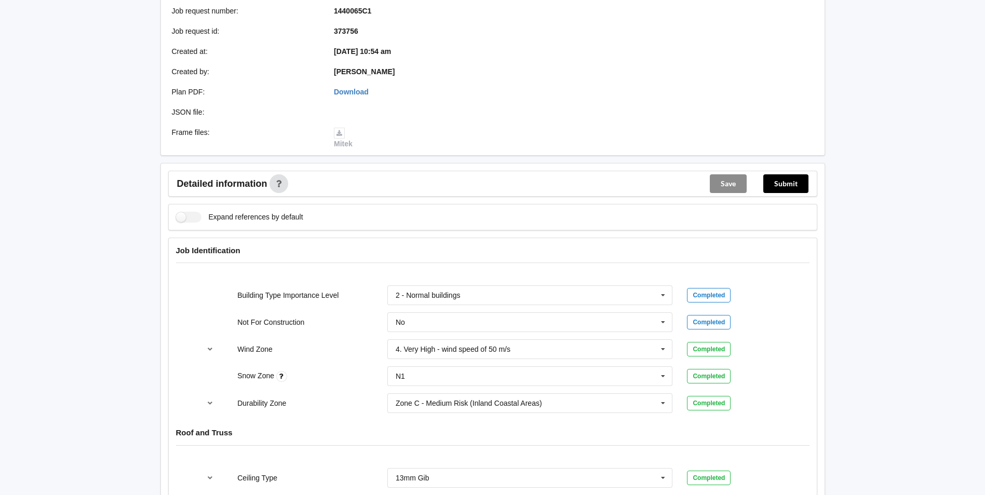
scroll to position [0, 0]
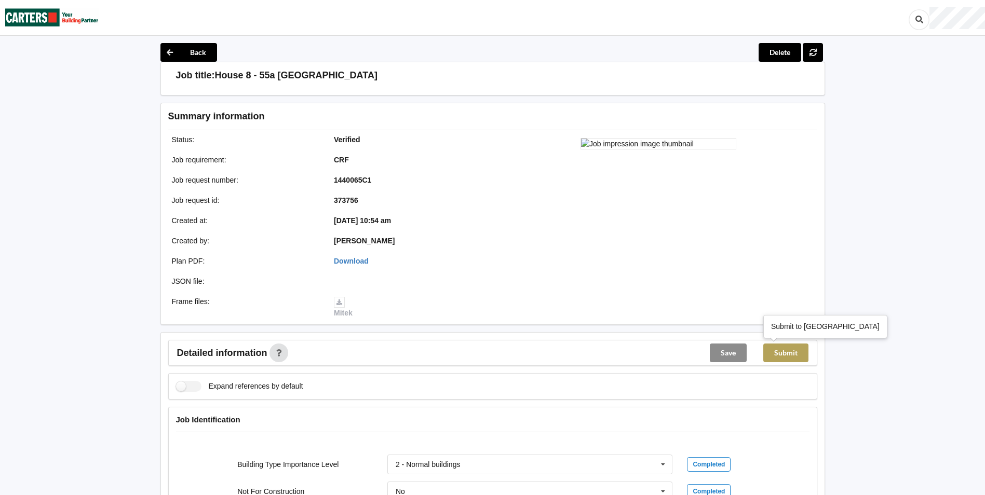
click at [778, 352] on button "Submit" at bounding box center [785, 353] width 45 height 19
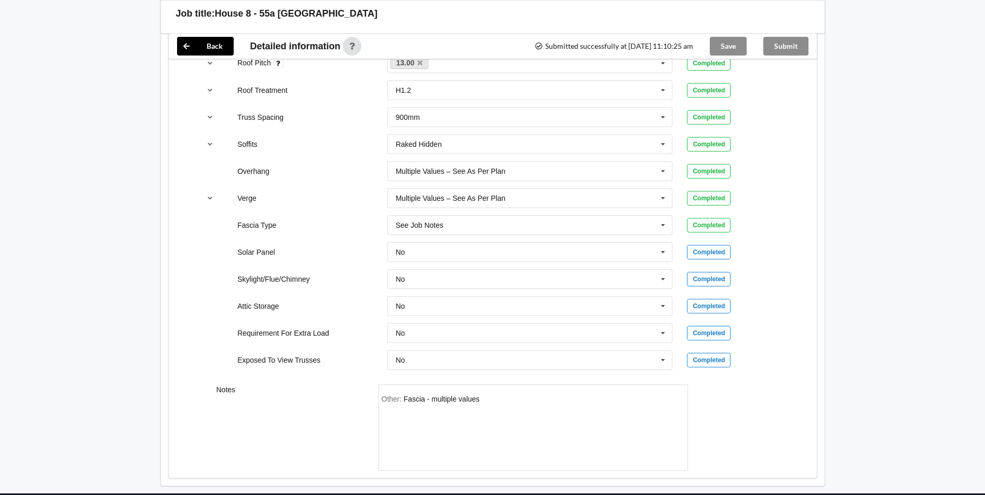
scroll to position [639, 0]
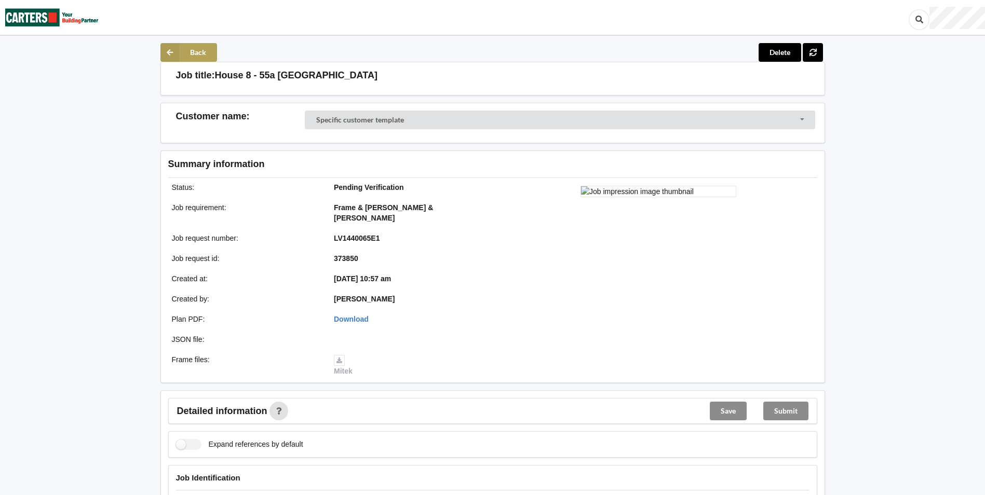
click at [184, 50] on button "Back" at bounding box center [188, 52] width 57 height 19
click at [62, 20] on img at bounding box center [51, 18] width 93 height 34
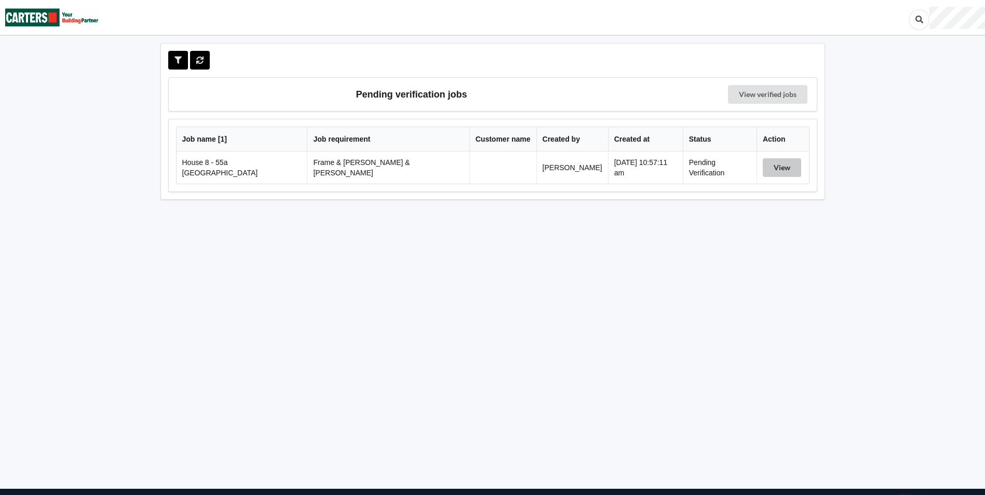
click at [773, 169] on button "View" at bounding box center [782, 167] width 38 height 19
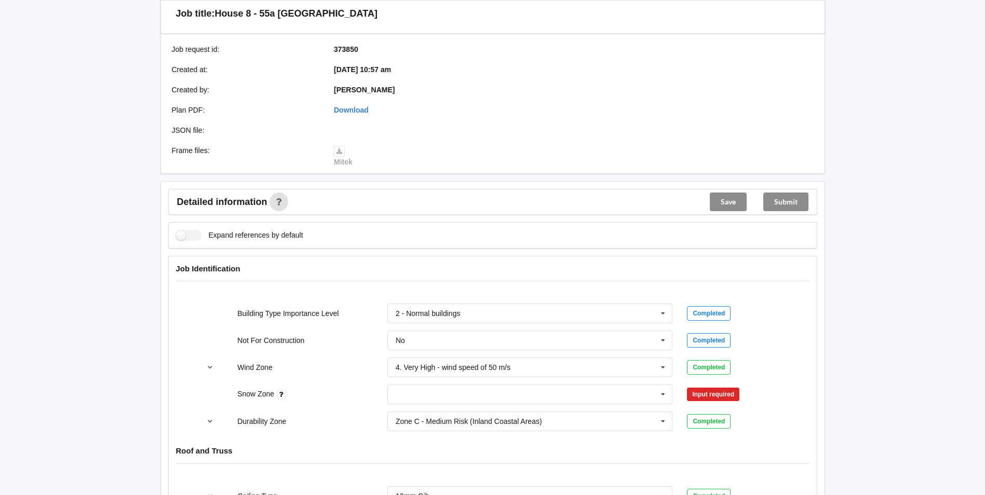
scroll to position [415, 0]
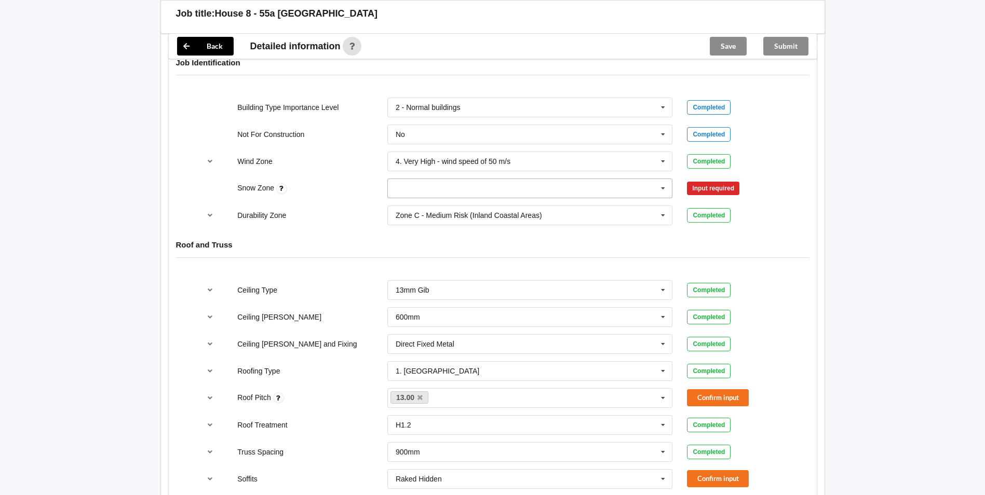
click at [635, 181] on input "text" at bounding box center [530, 188] width 285 height 19
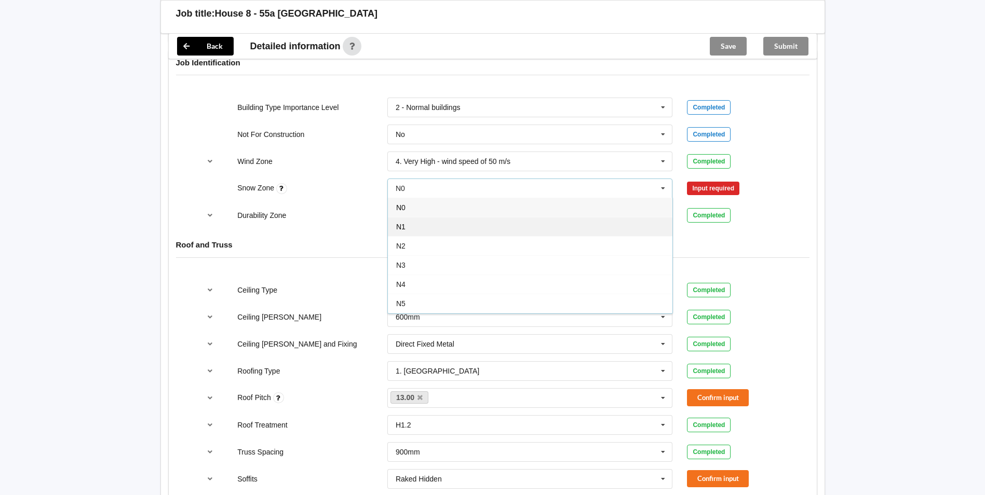
click at [565, 217] on div "N1" at bounding box center [530, 226] width 285 height 19
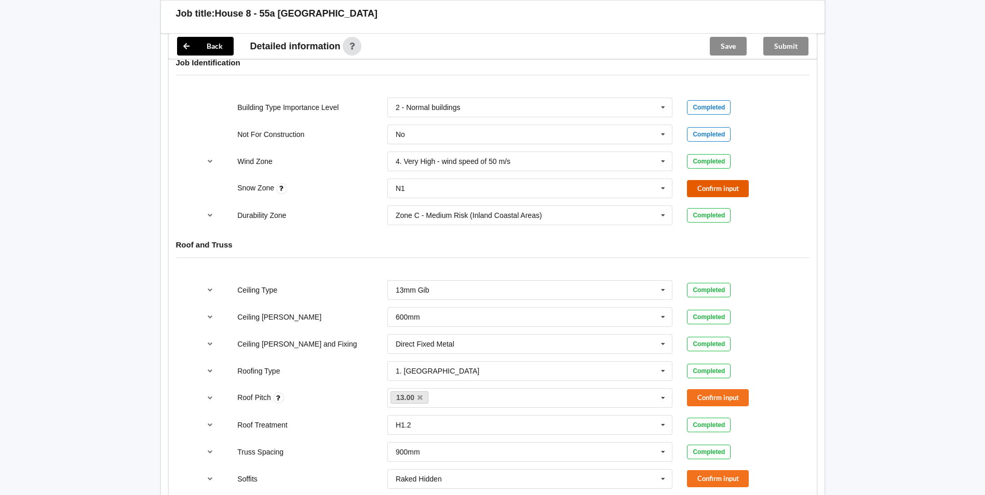
click at [711, 180] on button "Confirm input" at bounding box center [718, 188] width 62 height 17
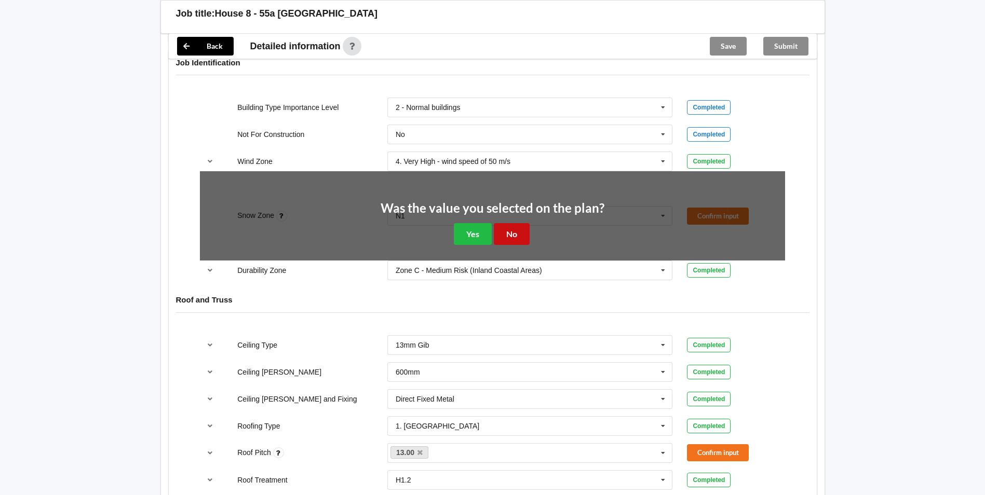
click at [515, 223] on button "No" at bounding box center [512, 233] width 36 height 21
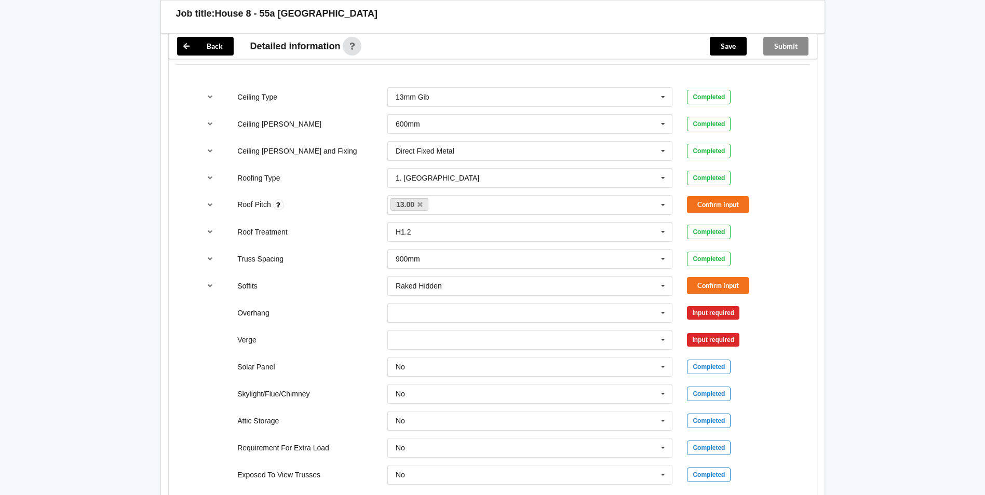
scroll to position [623, 0]
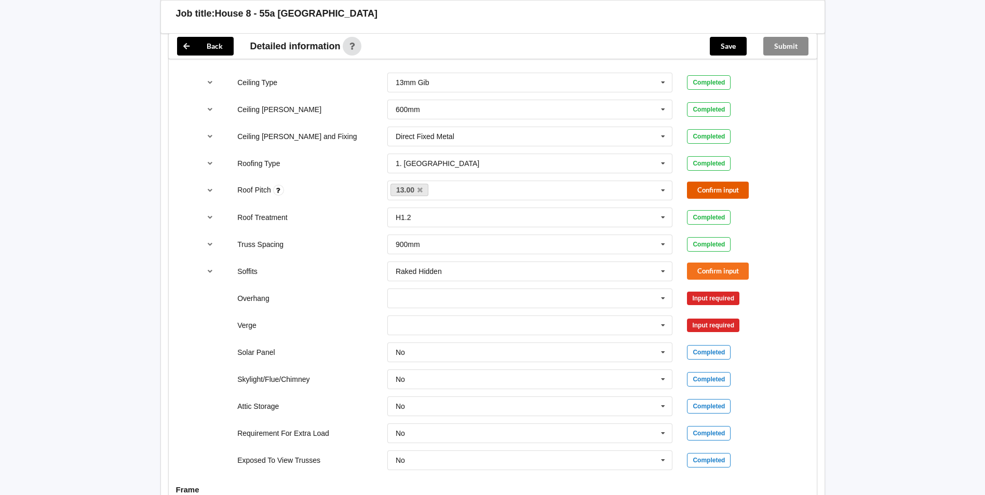
click at [705, 182] on button "Confirm input" at bounding box center [718, 190] width 62 height 17
click at [704, 263] on button "Confirm input" at bounding box center [718, 271] width 62 height 17
click at [667, 289] on icon at bounding box center [663, 298] width 16 height 19
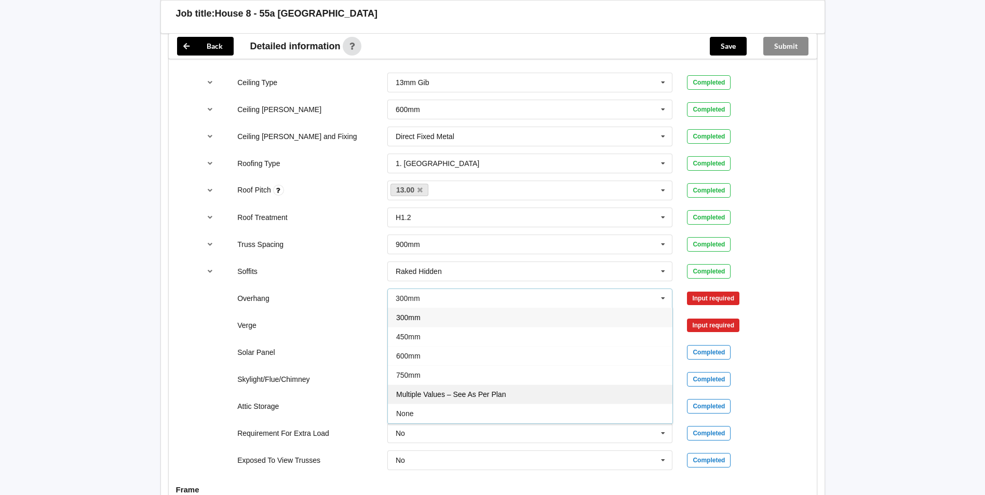
click at [575, 385] on div "Multiple Values – See As Per Plan" at bounding box center [530, 394] width 285 height 19
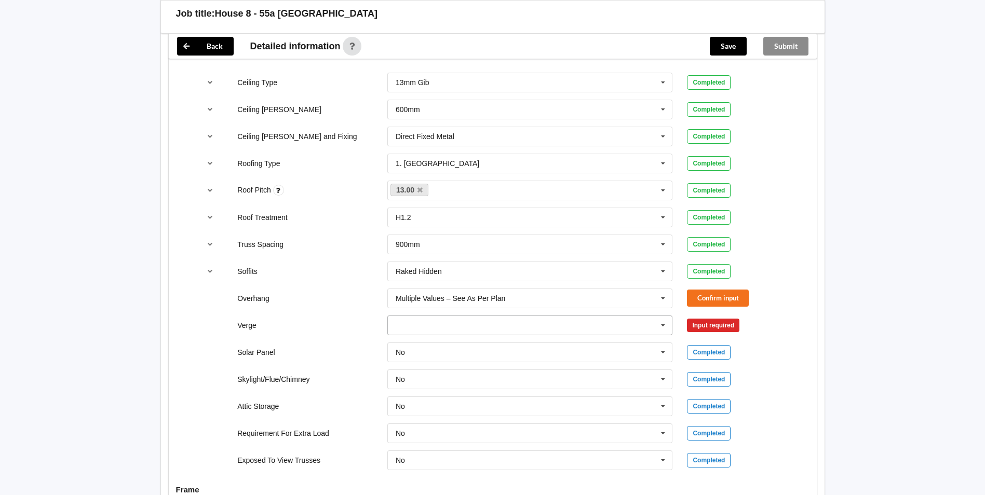
click at [644, 324] on input "text" at bounding box center [530, 325] width 285 height 19
click at [606, 416] on div "Multiple Values – See As Per Plan" at bounding box center [530, 421] width 285 height 19
click at [741, 290] on button "Confirm input" at bounding box center [718, 298] width 62 height 17
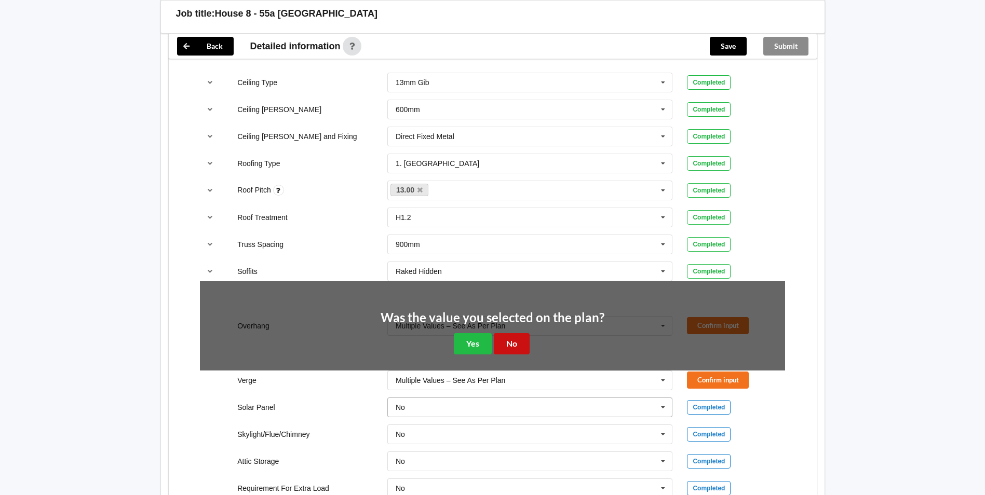
click at [522, 333] on button "No" at bounding box center [512, 343] width 36 height 21
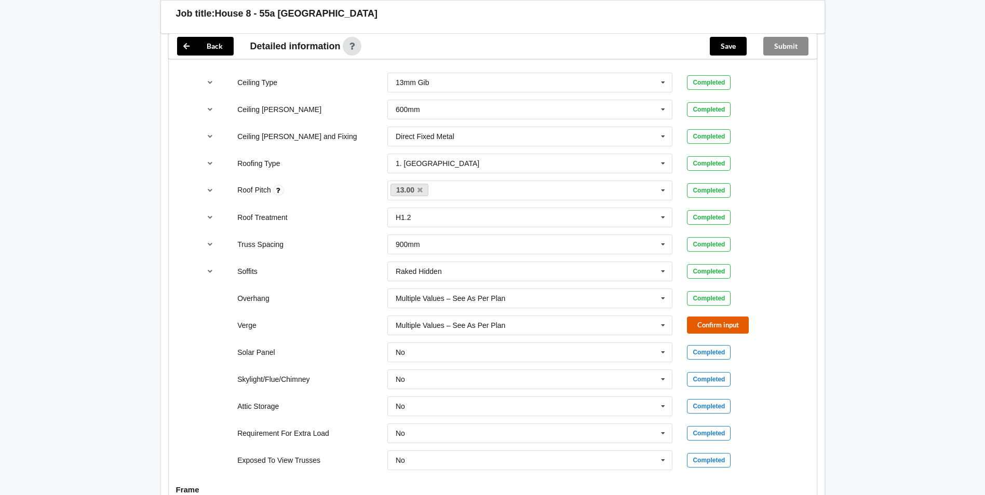
click at [702, 317] on button "Confirm input" at bounding box center [718, 325] width 62 height 17
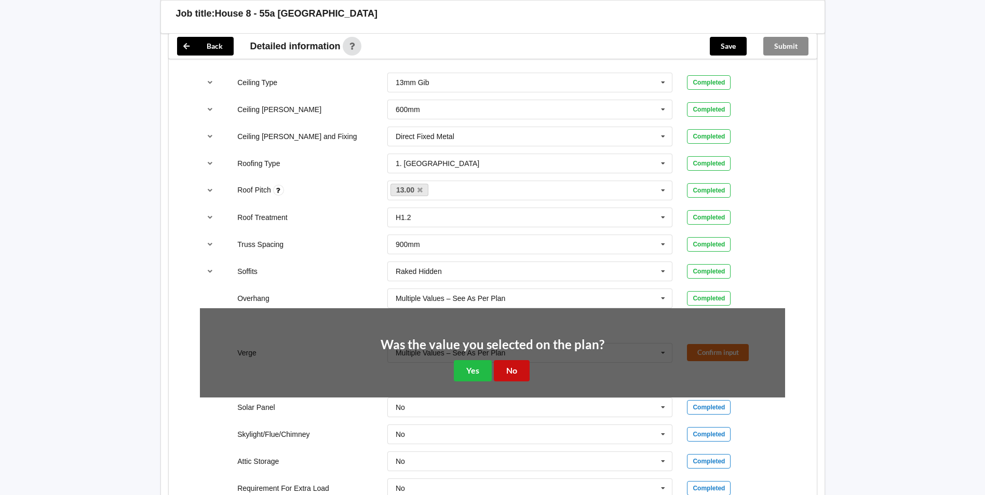
click at [507, 360] on button "No" at bounding box center [512, 370] width 36 height 21
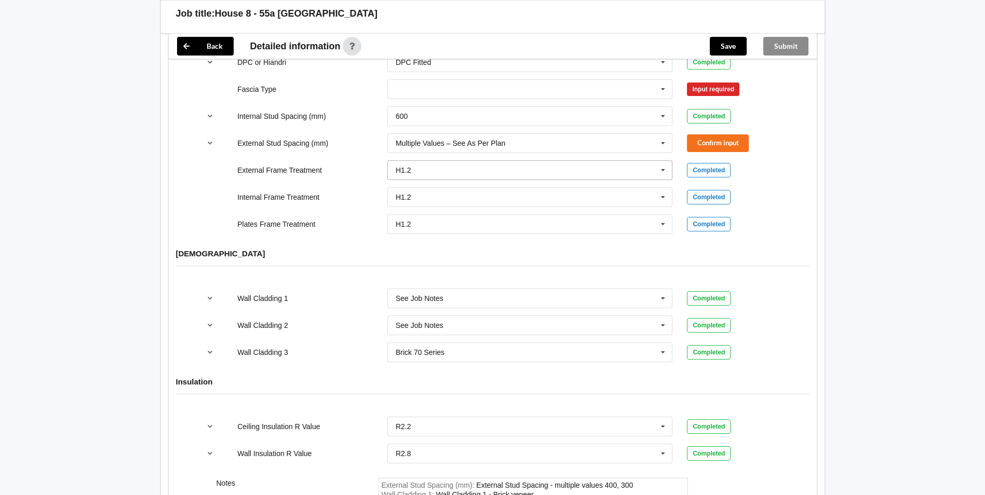
scroll to position [1039, 0]
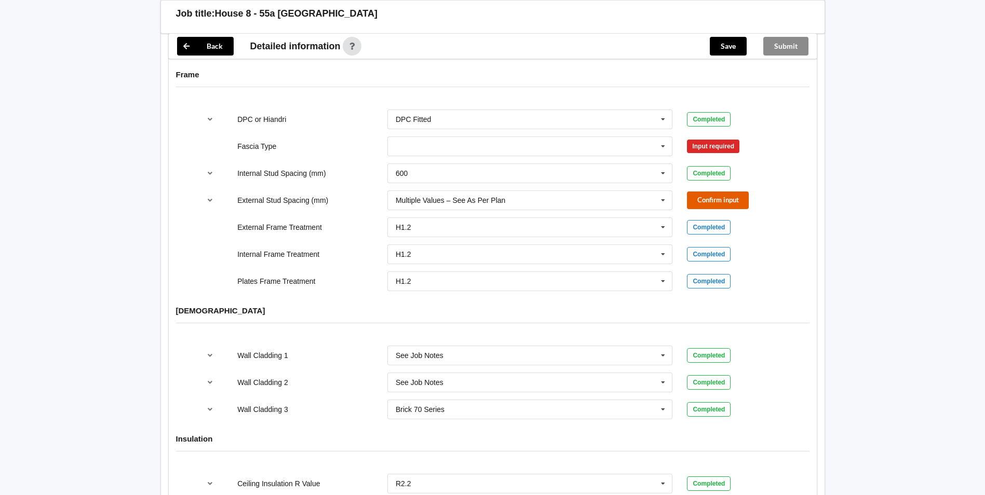
click at [712, 192] on button "Confirm input" at bounding box center [718, 200] width 62 height 17
click at [656, 137] on icon at bounding box center [663, 146] width 16 height 19
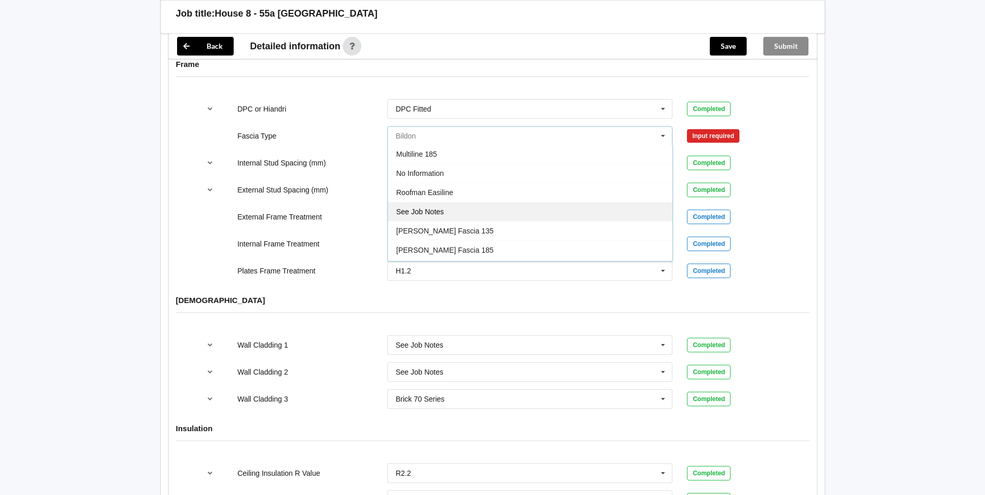
scroll to position [345, 0]
click at [502, 189] on div "See Job Notes" at bounding box center [530, 193] width 285 height 19
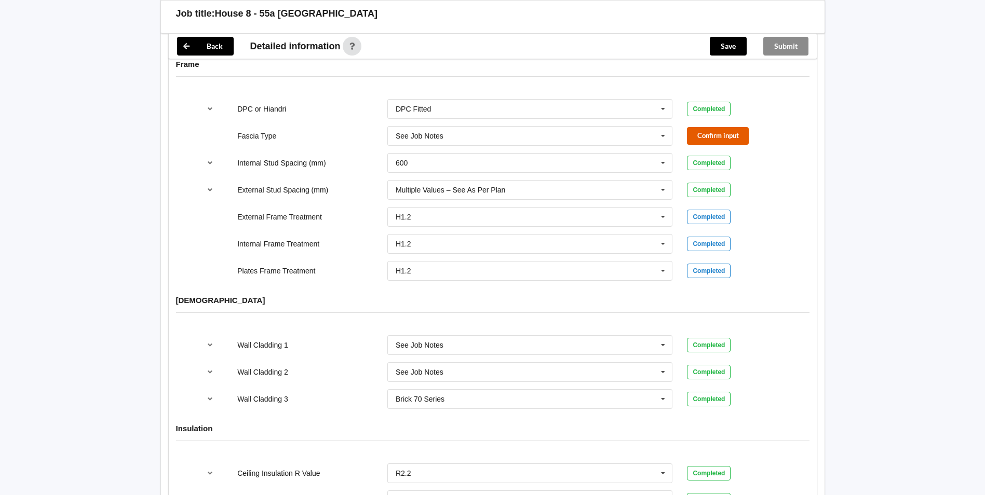
click at [702, 127] on button "Confirm input" at bounding box center [718, 135] width 62 height 17
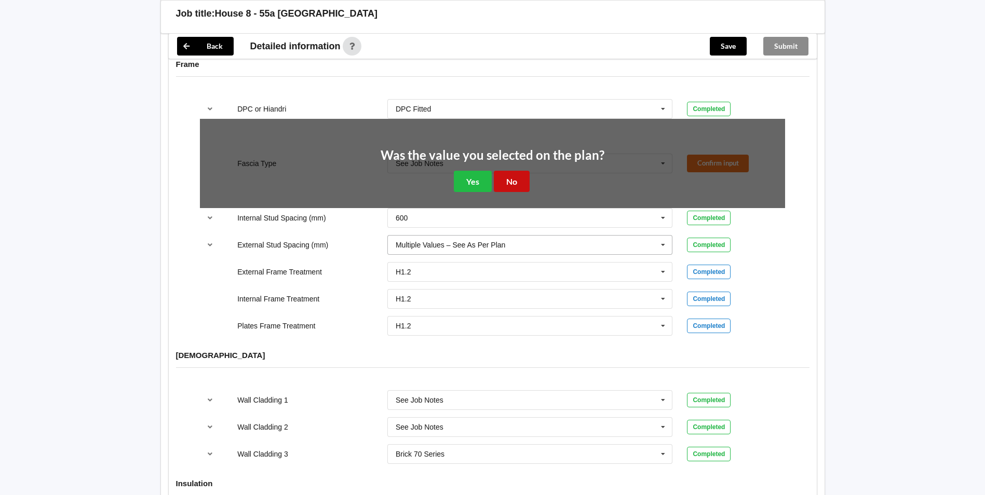
click at [514, 172] on button "No" at bounding box center [512, 181] width 36 height 21
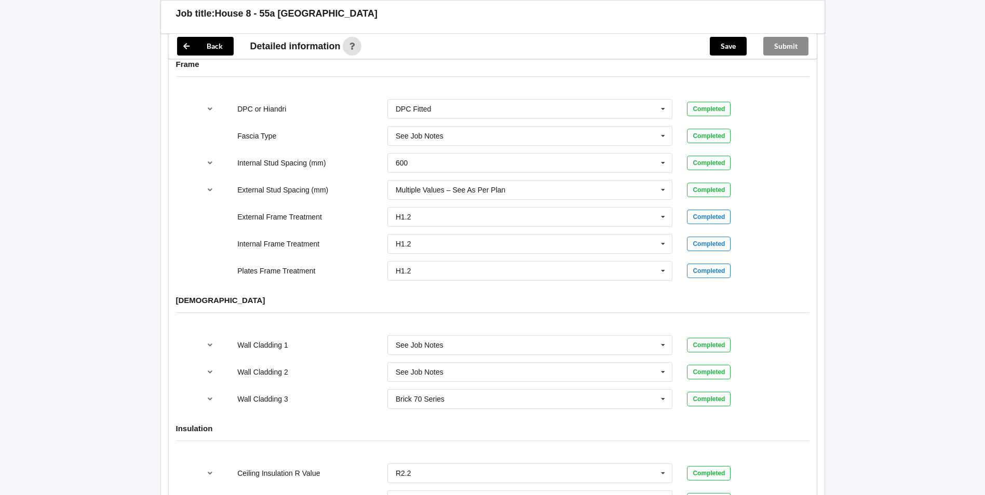
scroll to position [1257, 0]
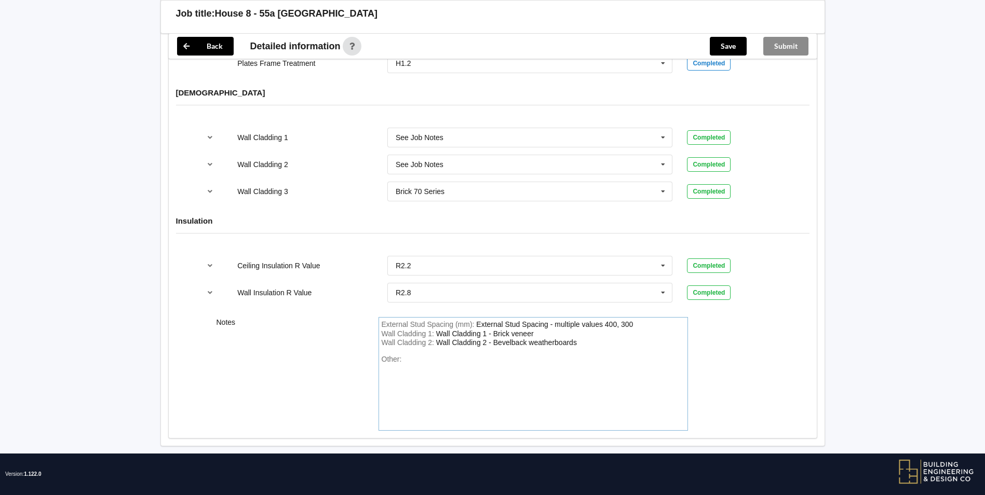
click at [532, 356] on div "Other:" at bounding box center [533, 391] width 303 height 73
paste div "Other"
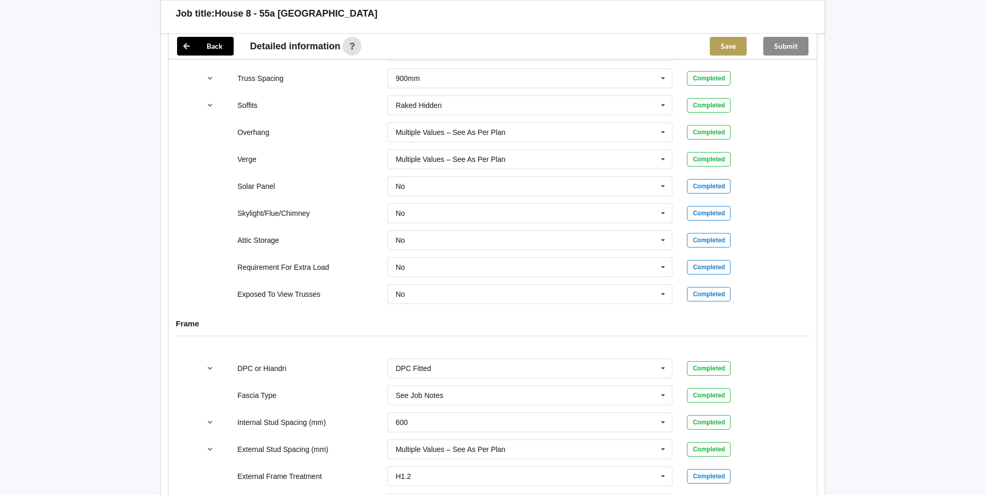
click at [730, 48] on button "Save" at bounding box center [728, 46] width 37 height 19
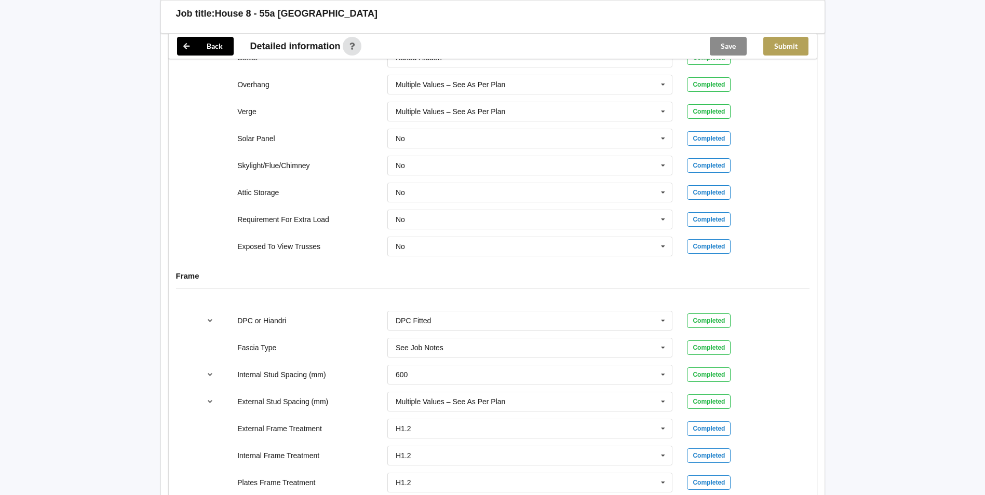
click at [797, 42] on button "Submit" at bounding box center [785, 46] width 45 height 19
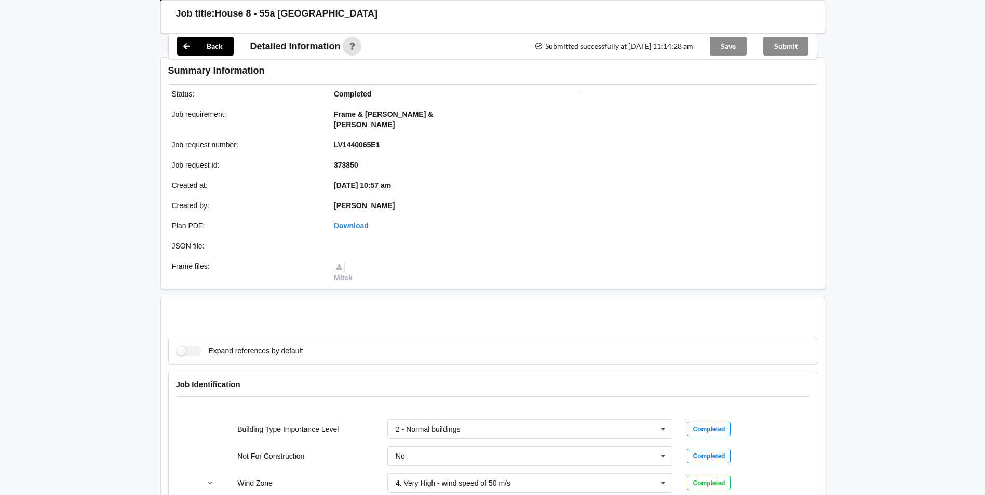
scroll to position [789, 0]
